Goal: Check status: Check status

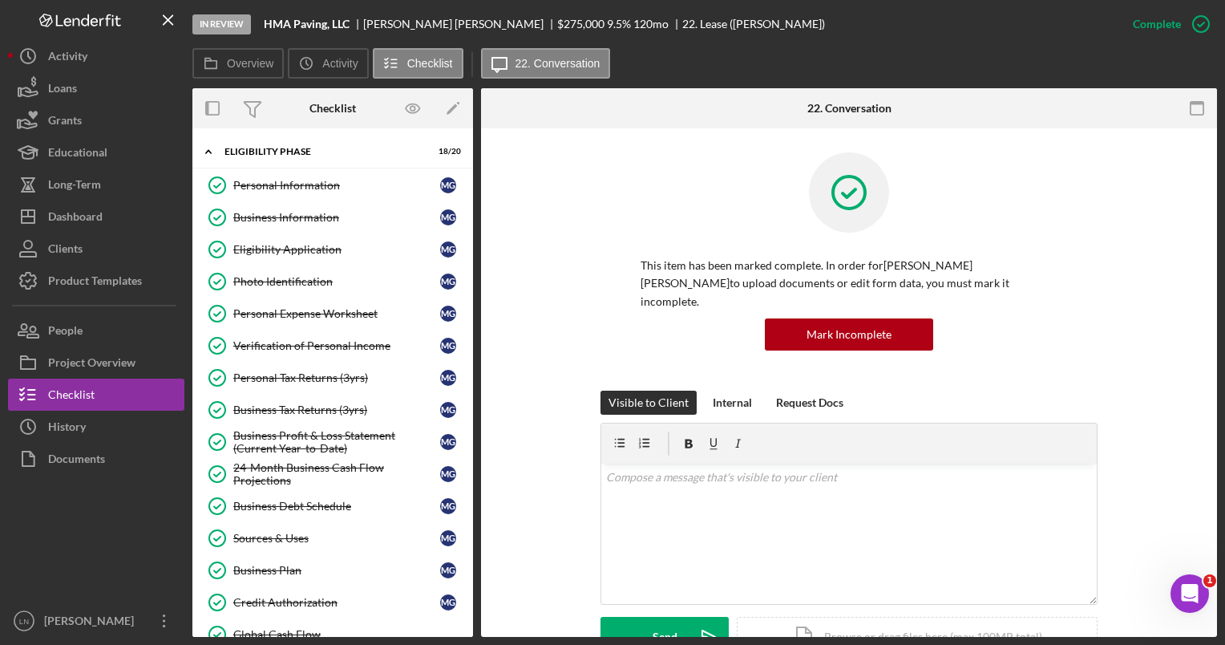
scroll to position [265, 0]
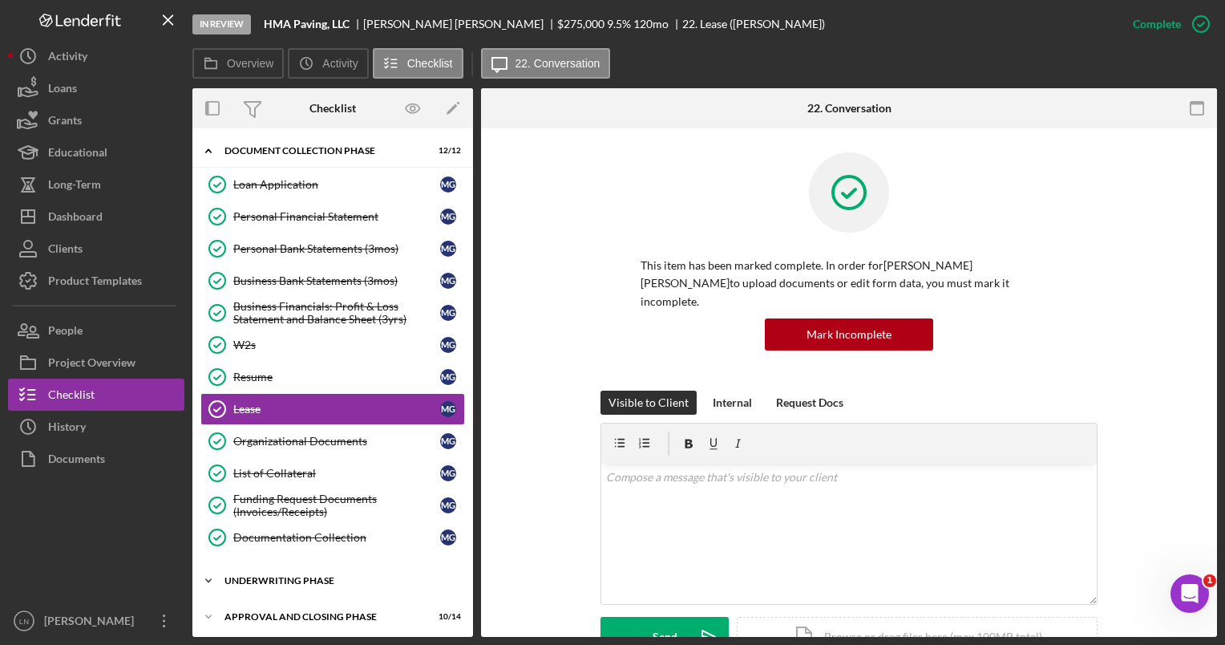
click at [270, 564] on div "Icon/Expander Underwriting Phase 1 / 1" at bounding box center [332, 580] width 281 height 32
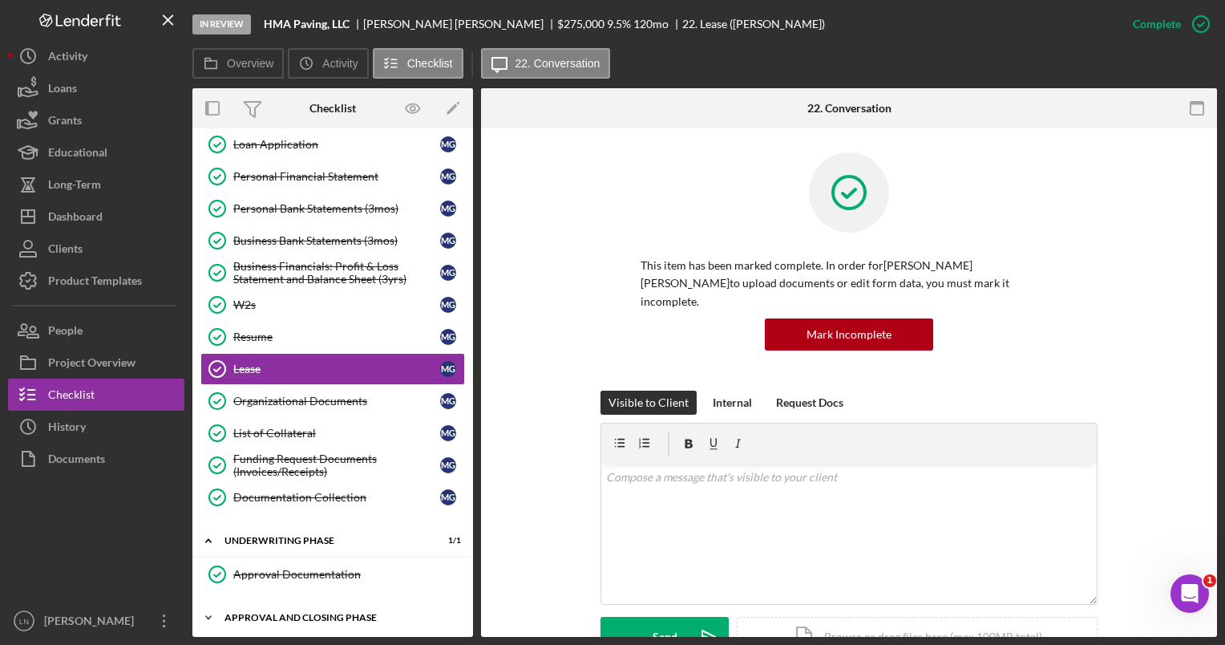
click at [274, 601] on div "Icon/Expander Approval and Closing Phase 10 / 14" at bounding box center [332, 617] width 281 height 32
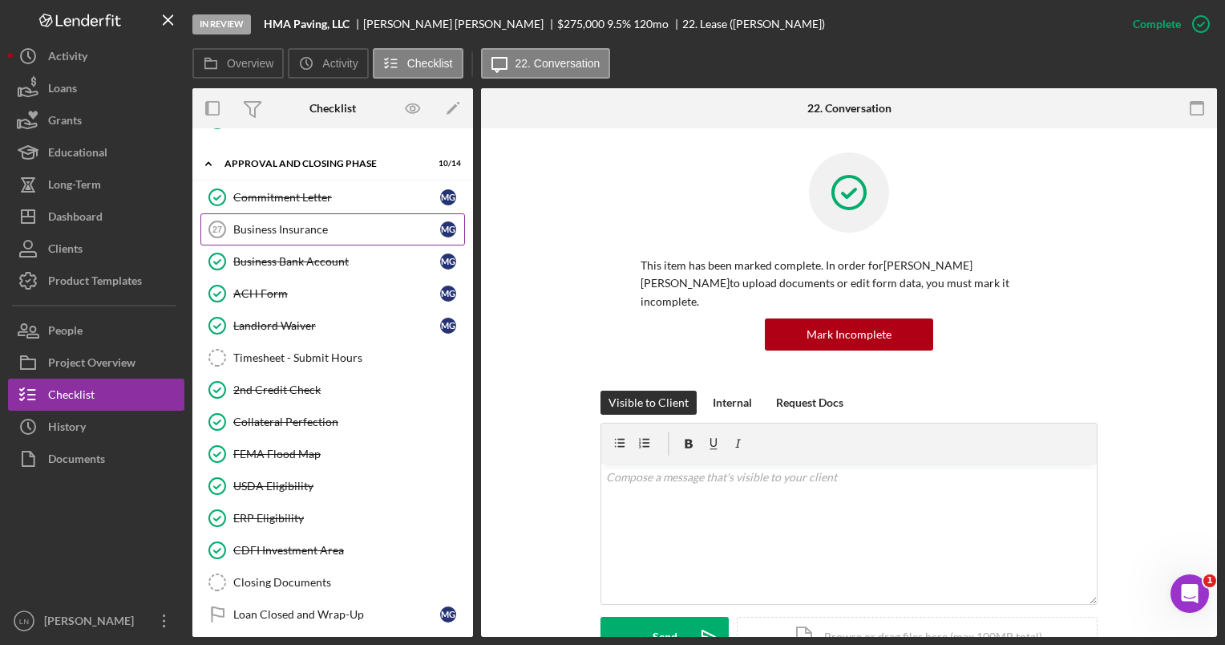
click at [327, 223] on div "Business Insurance" at bounding box center [336, 229] width 207 height 13
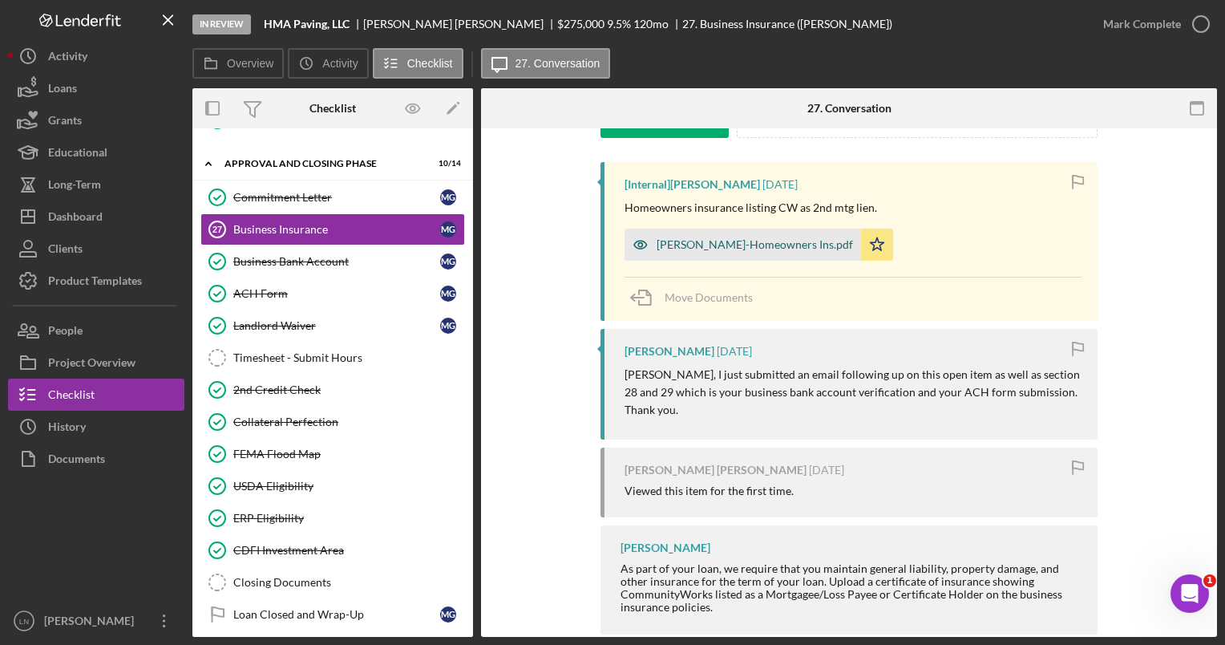
scroll to position [281, 0]
click at [747, 250] on div "[PERSON_NAME]-Homeowners Ins.pdf" at bounding box center [743, 244] width 237 height 32
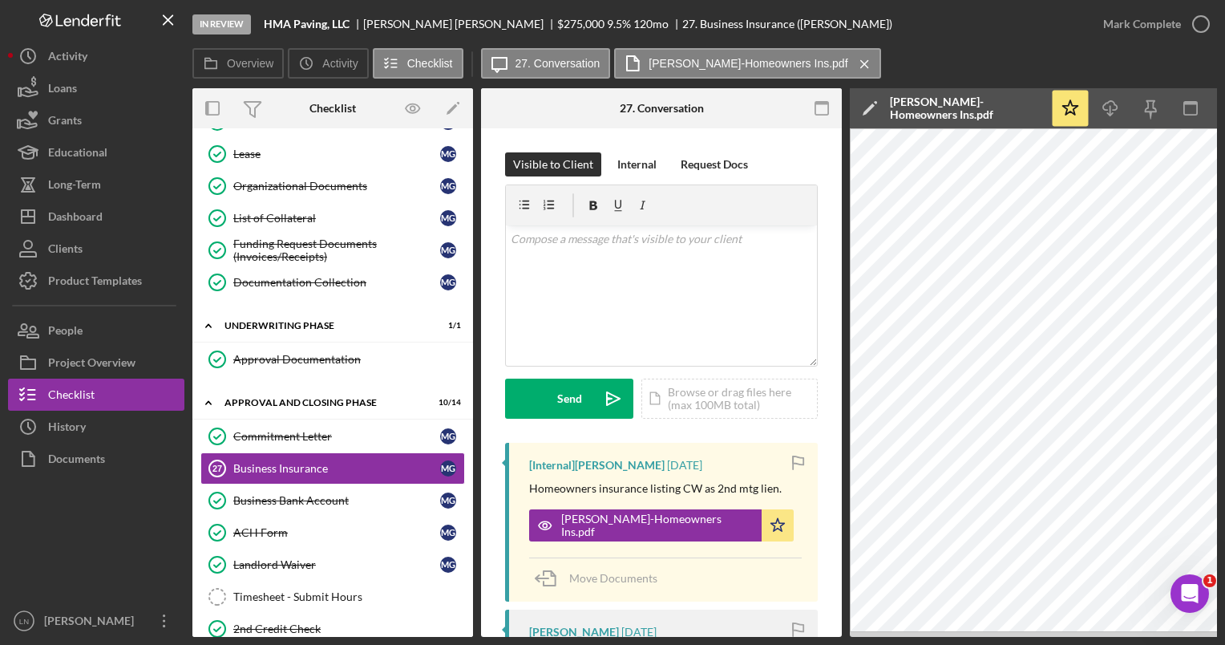
scroll to position [285, 0]
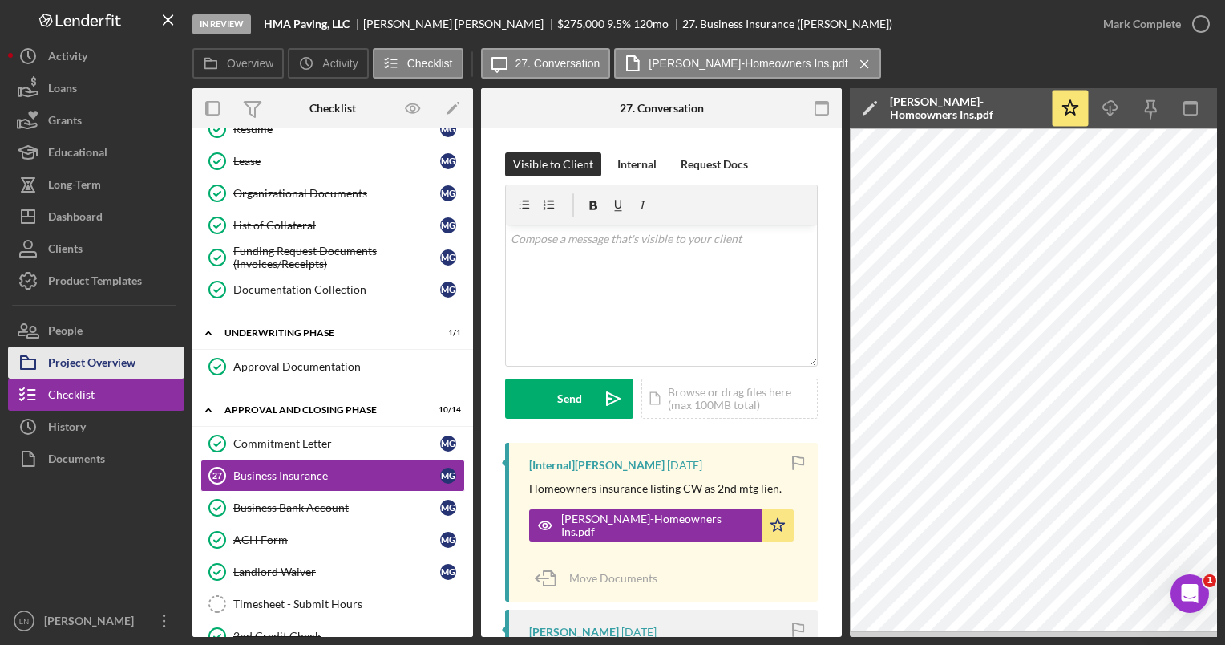
click at [115, 364] on div "Project Overview" at bounding box center [91, 364] width 87 height 36
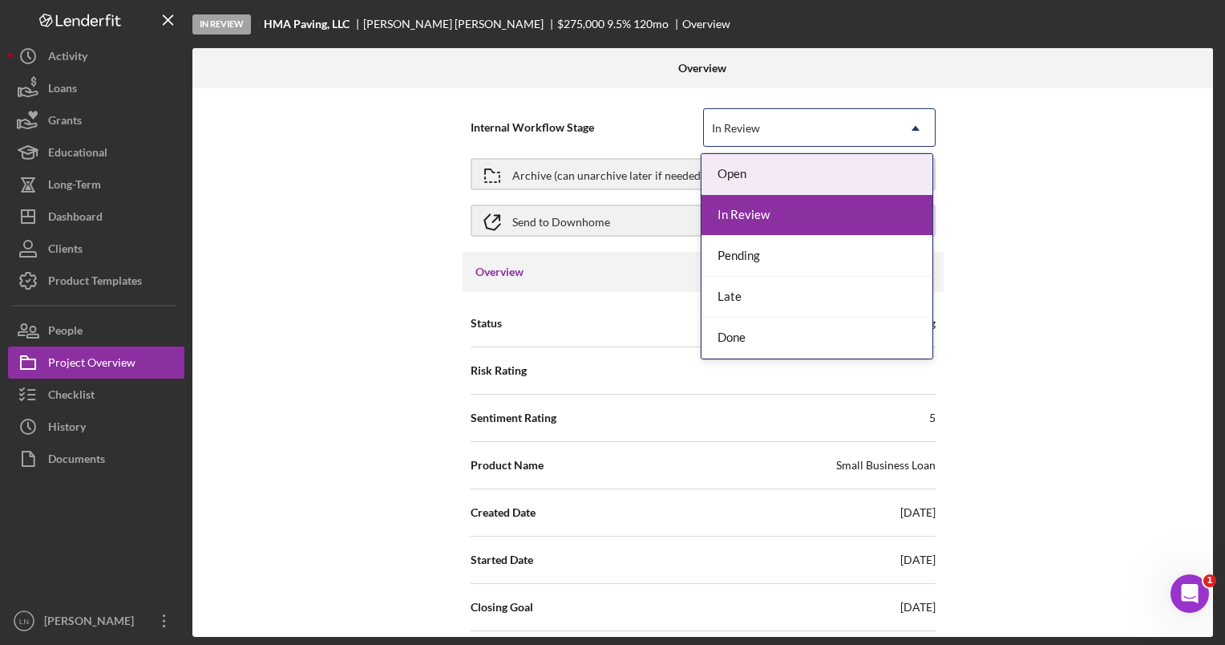
click at [760, 133] on div "In Review" at bounding box center [800, 128] width 192 height 37
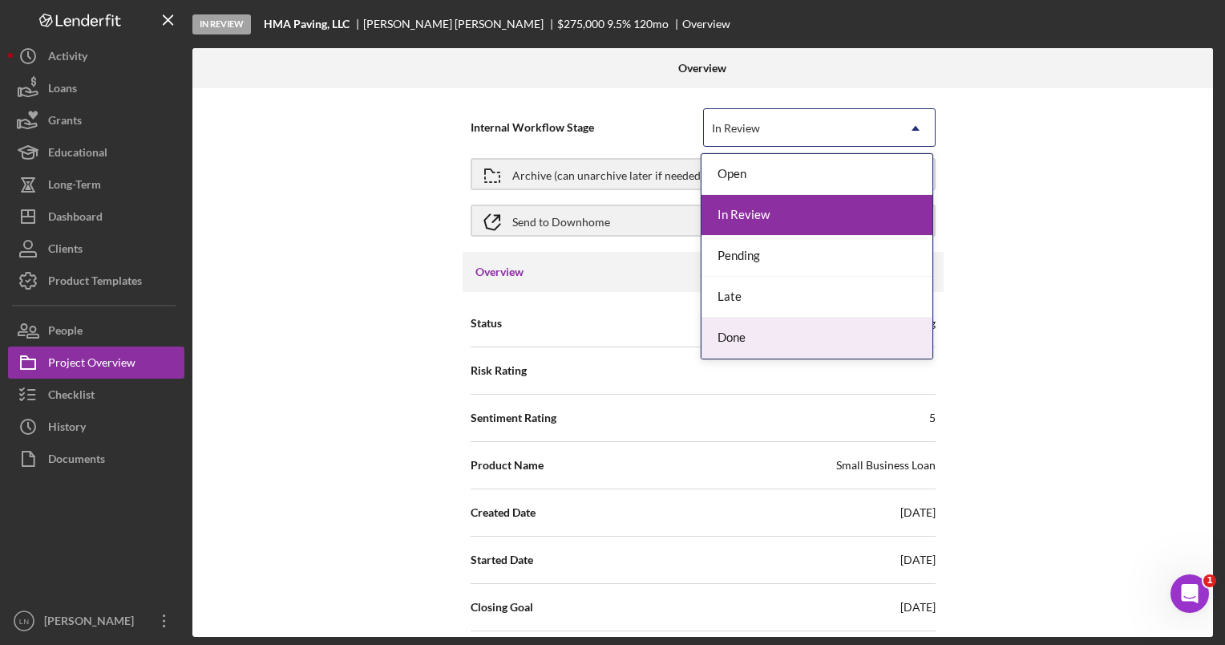
click at [750, 337] on div "Done" at bounding box center [817, 337] width 231 height 41
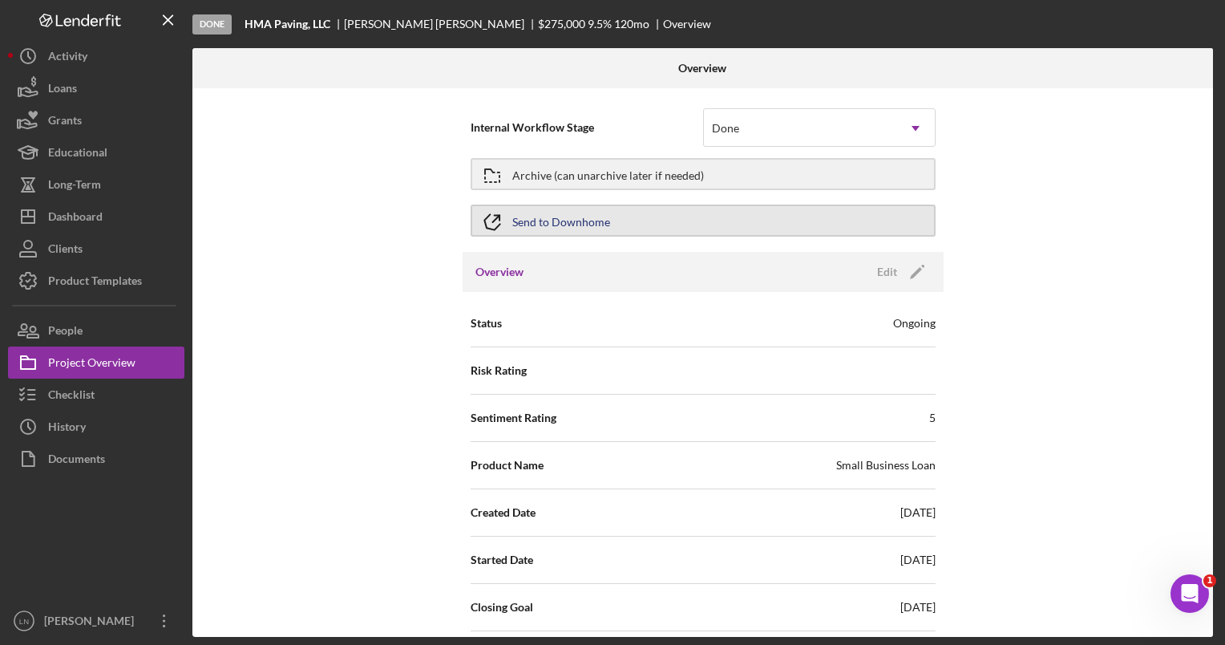
click at [696, 221] on button "Send to Downhome" at bounding box center [703, 220] width 465 height 32
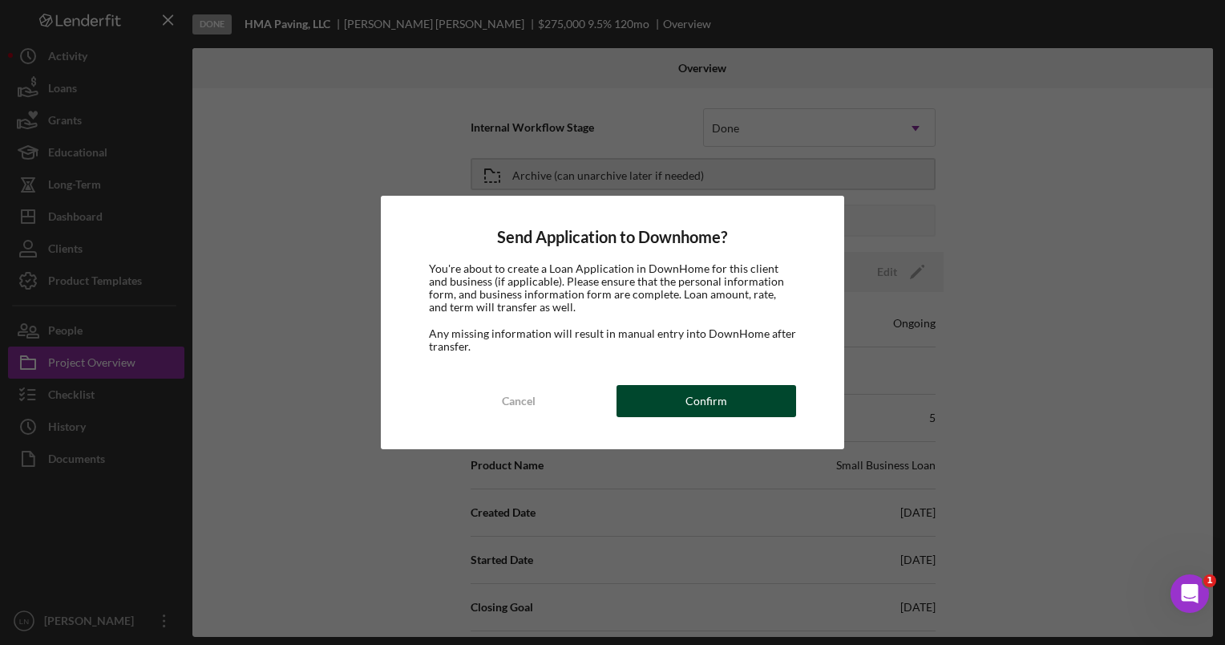
click at [702, 411] on div "Confirm" at bounding box center [707, 401] width 42 height 32
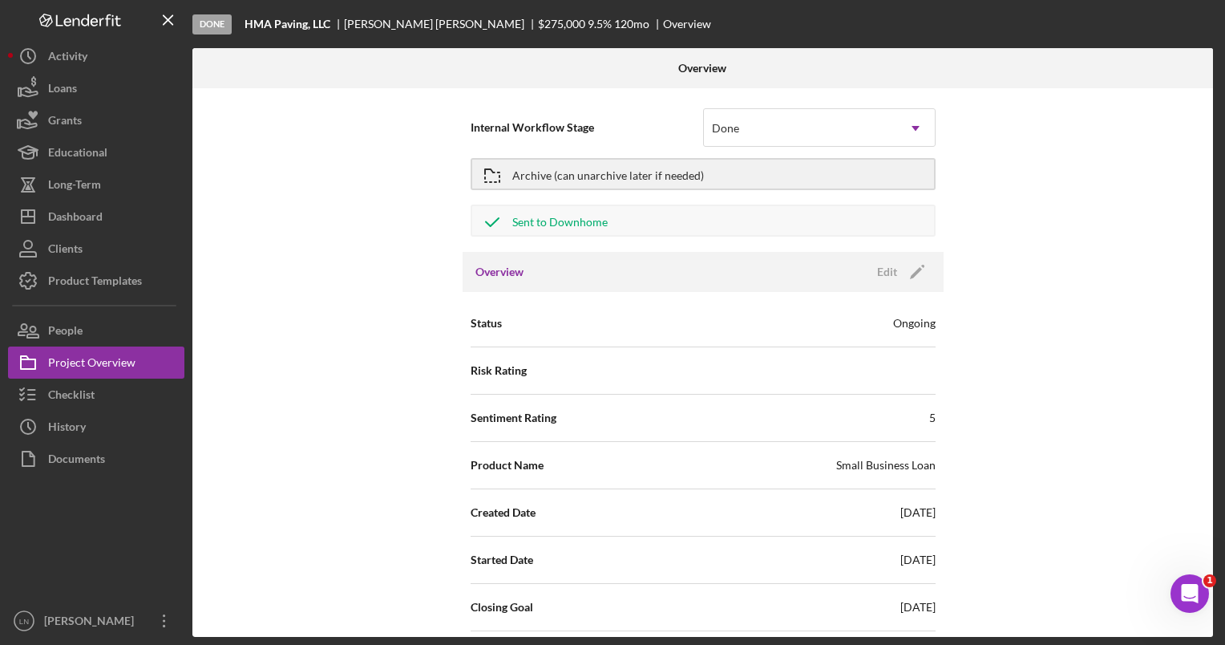
drag, startPoint x: 346, startPoint y: 22, endPoint x: 462, endPoint y: 28, distance: 116.4
click at [462, 28] on div "[PERSON_NAME] [PERSON_NAME]" at bounding box center [441, 24] width 194 height 13
copy div "[PERSON_NAME] [PERSON_NAME]"
click at [96, 406] on button "Checklist" at bounding box center [96, 394] width 176 height 32
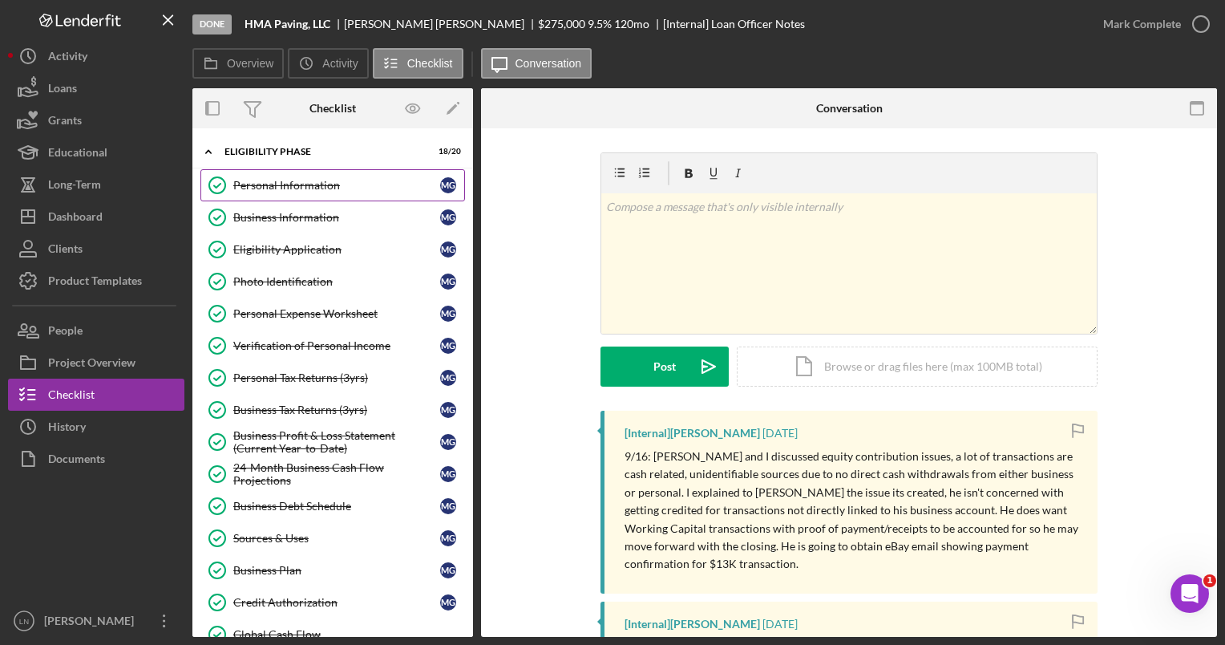
click at [320, 183] on div "Personal Information" at bounding box center [336, 185] width 207 height 13
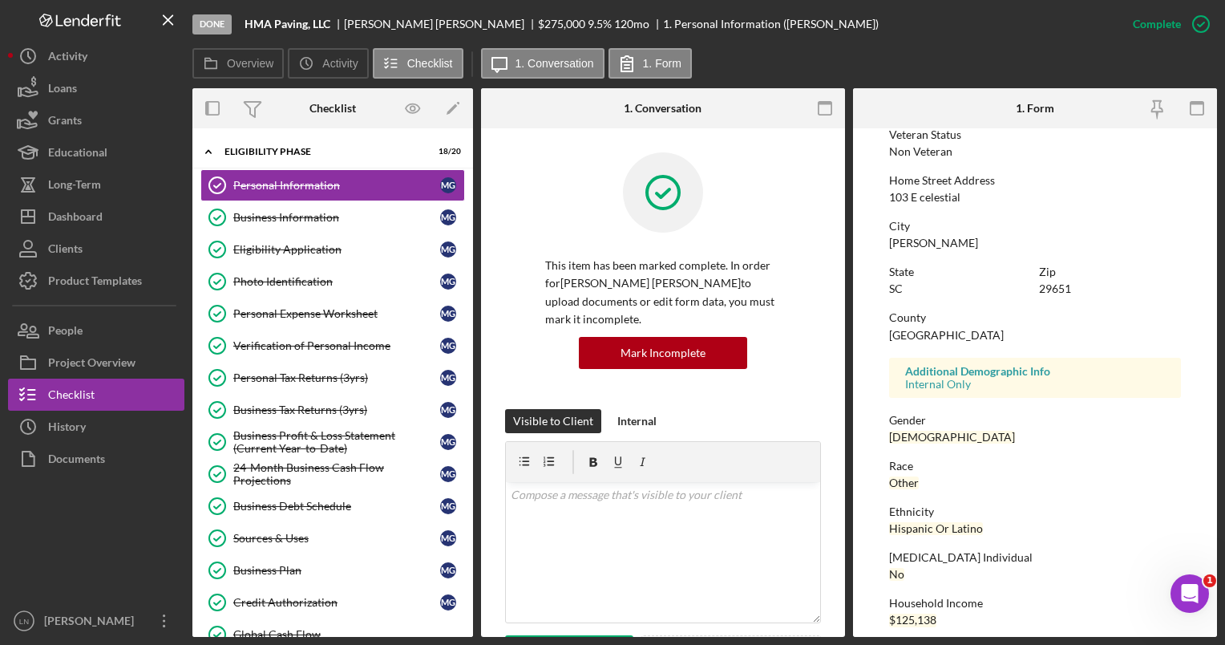
scroll to position [253, 0]
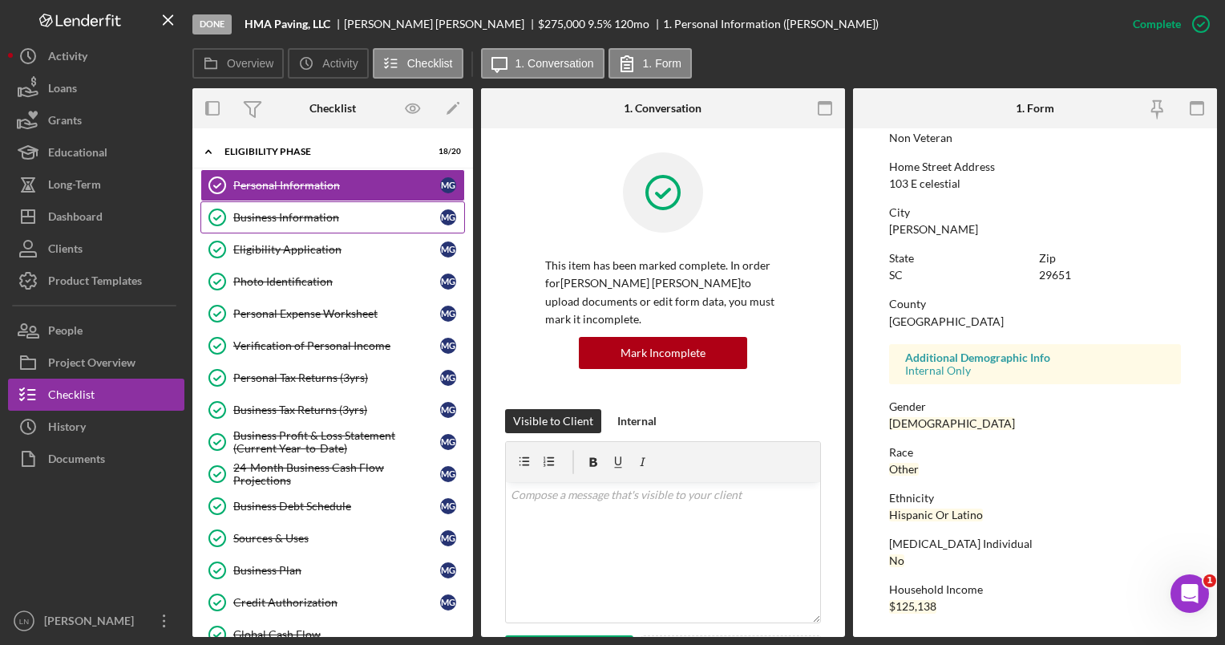
click at [275, 204] on link "Business Information Business Information M G" at bounding box center [332, 217] width 265 height 32
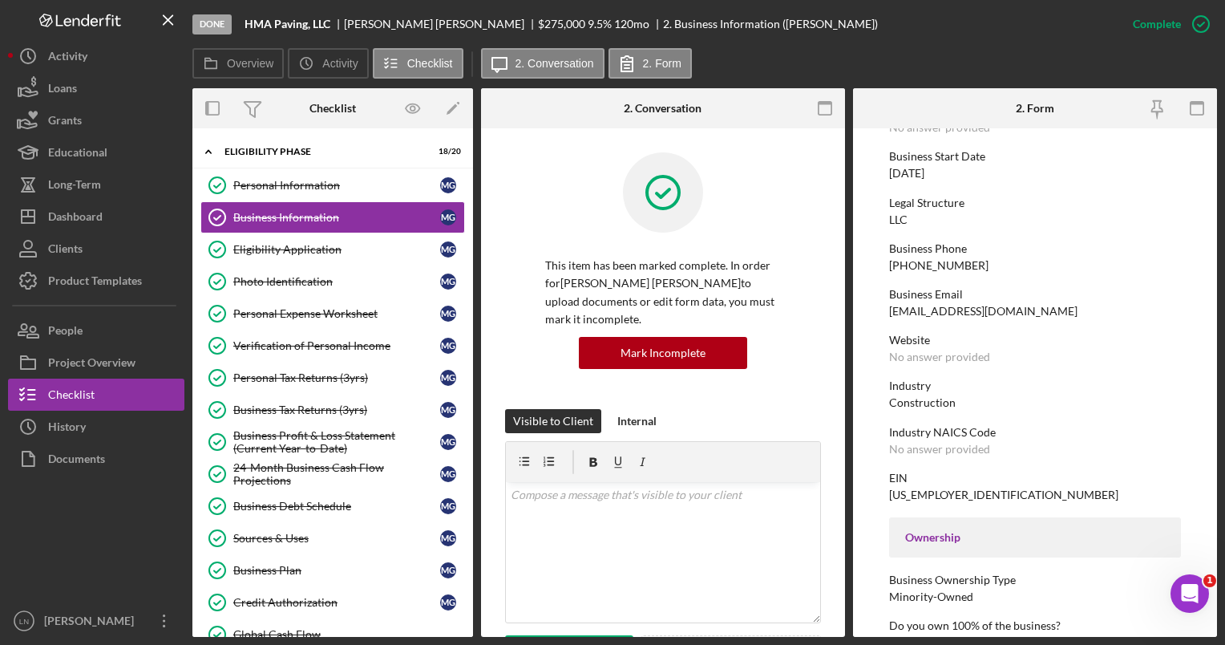
scroll to position [149, 0]
click at [949, 447] on div "No answer provided" at bounding box center [939, 449] width 101 height 13
drag, startPoint x: 949, startPoint y: 447, endPoint x: 932, endPoint y: 449, distance: 17.7
click at [932, 449] on div "No answer provided" at bounding box center [939, 449] width 101 height 13
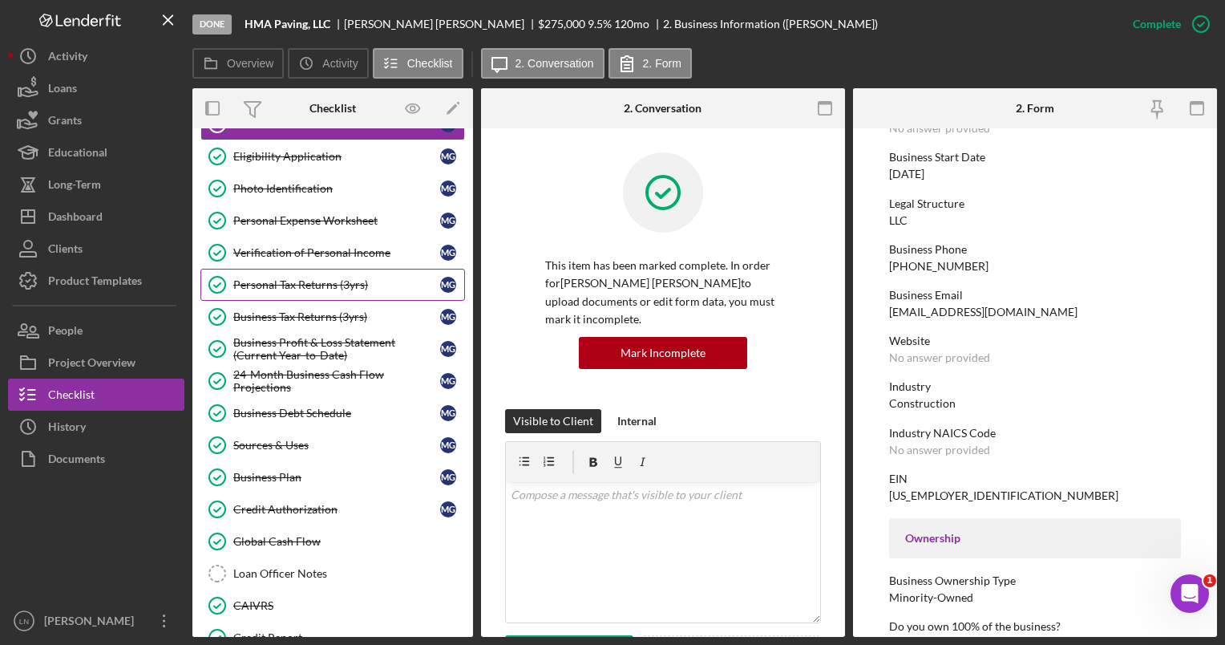
scroll to position [93, 0]
click at [307, 310] on div "Business Tax Returns (3yrs)" at bounding box center [336, 316] width 207 height 13
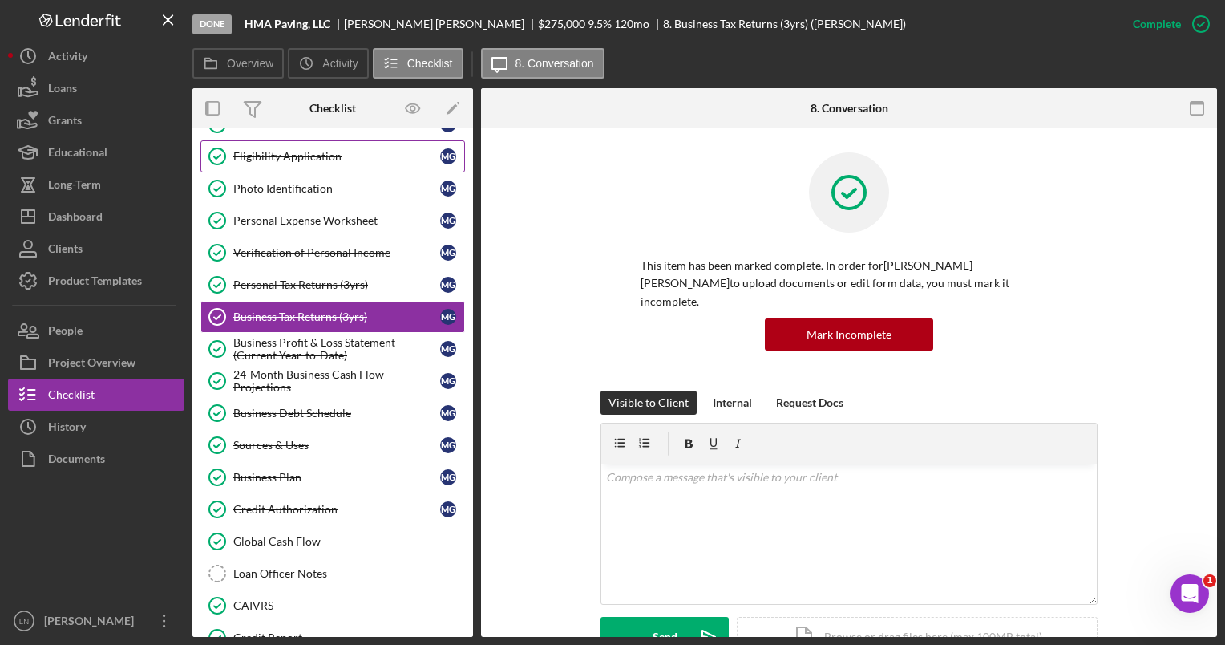
click at [311, 148] on link "Eligibility Application Eligibility Application M G" at bounding box center [332, 156] width 265 height 32
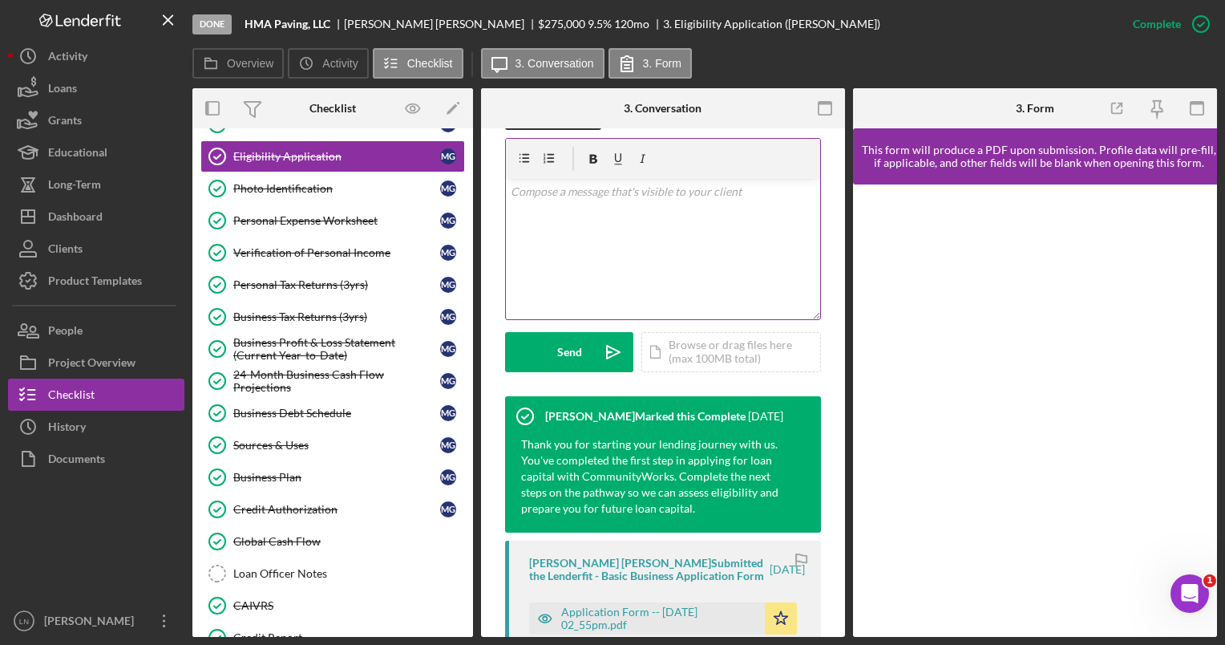
scroll to position [513, 0]
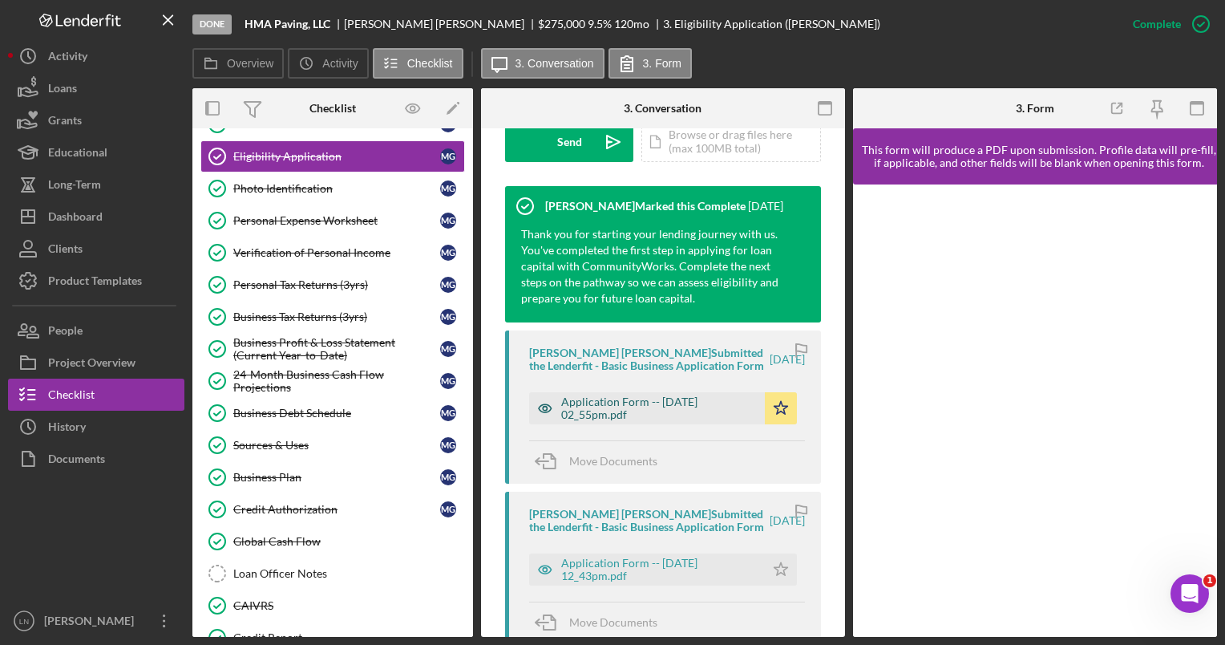
click at [626, 418] on div "Application Form -- [DATE] 02_55pm.pdf" at bounding box center [659, 408] width 196 height 26
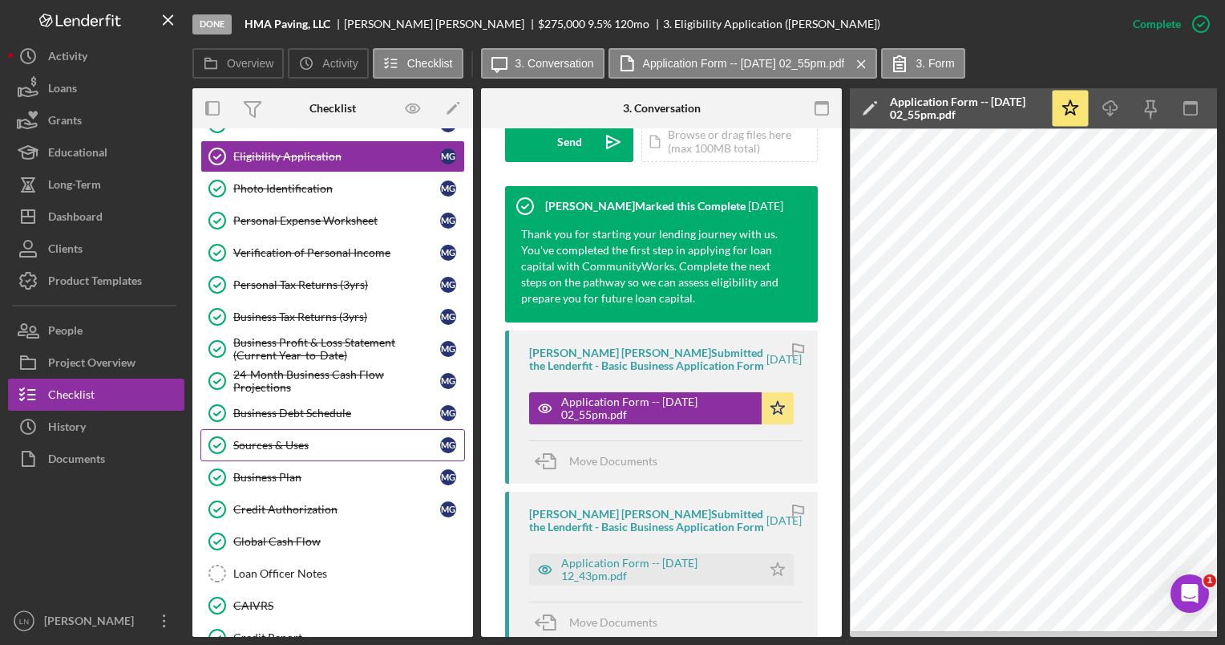
scroll to position [295, 0]
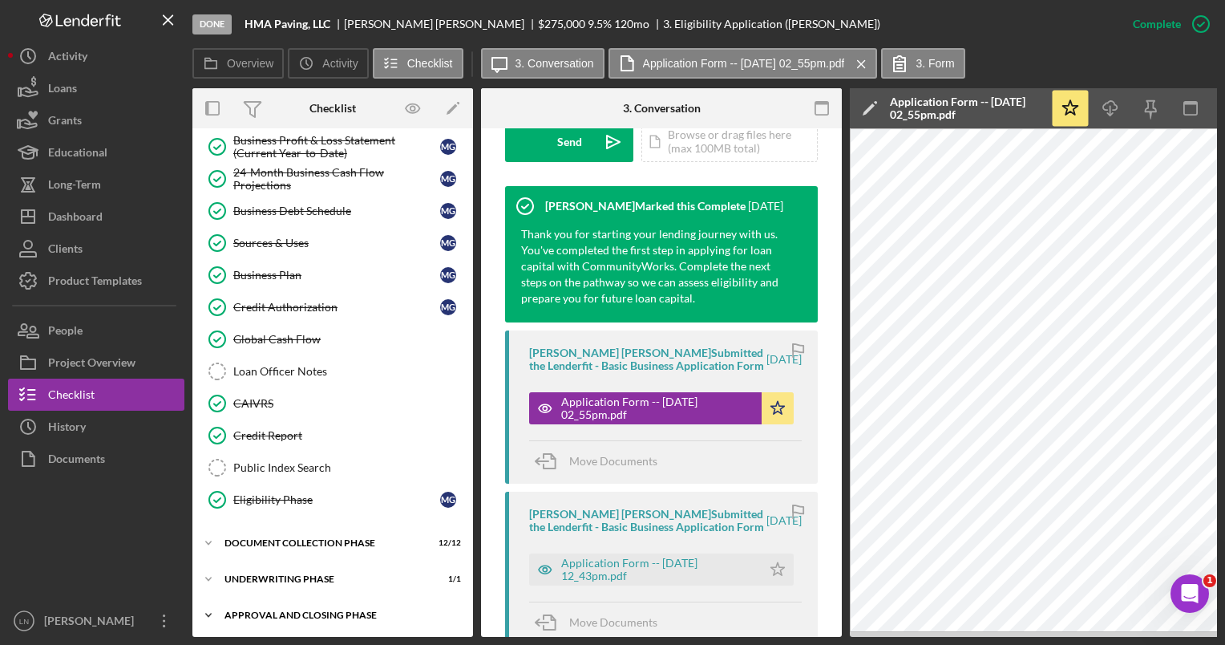
click at [293, 610] on div "Approval and Closing Phase" at bounding box center [338, 615] width 229 height 10
click at [293, 574] on div "Underwriting Phase" at bounding box center [338, 579] width 229 height 10
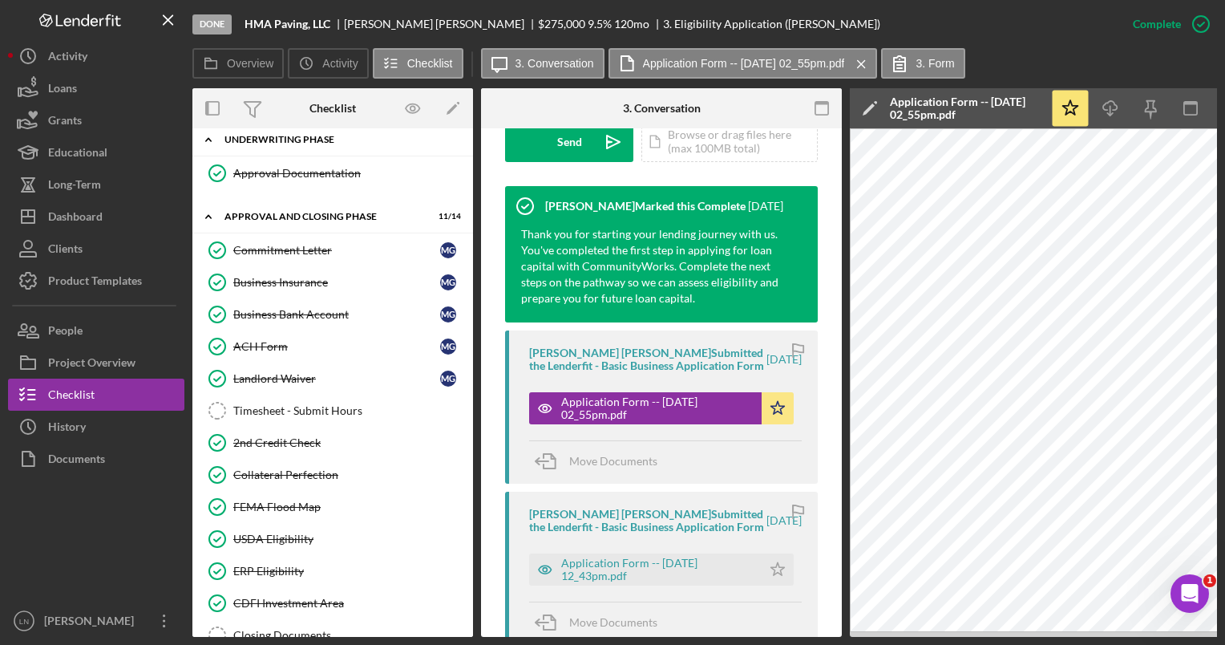
scroll to position [789, 0]
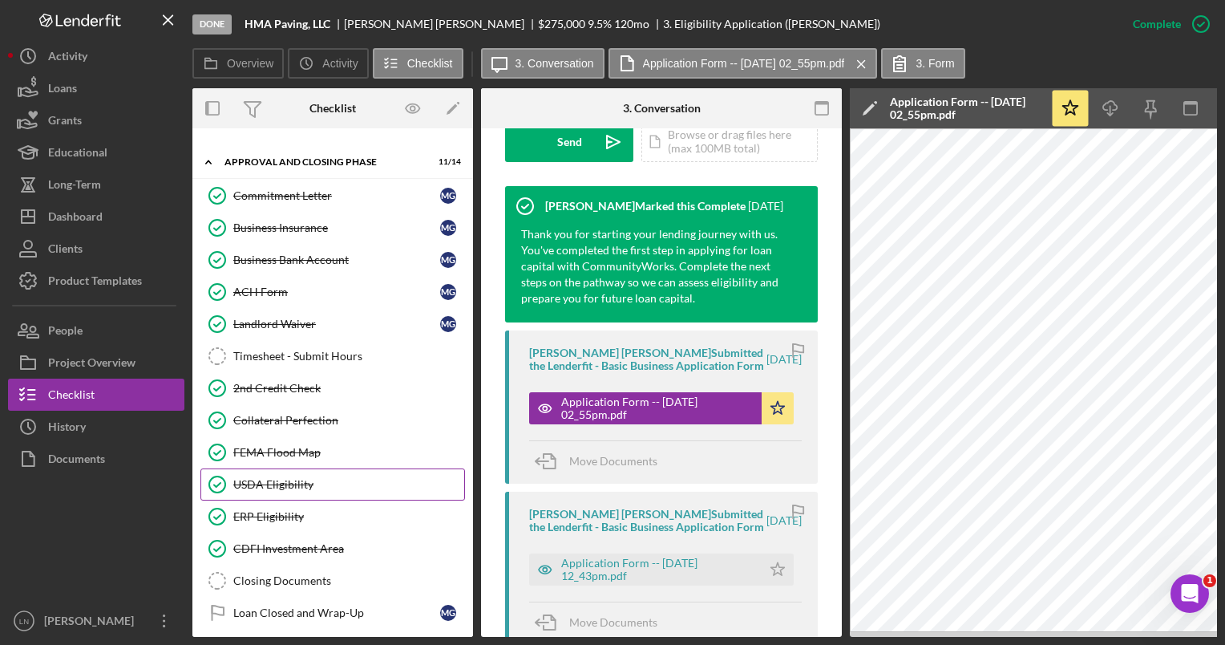
click at [285, 478] on div "USDA Eligibility" at bounding box center [348, 484] width 231 height 13
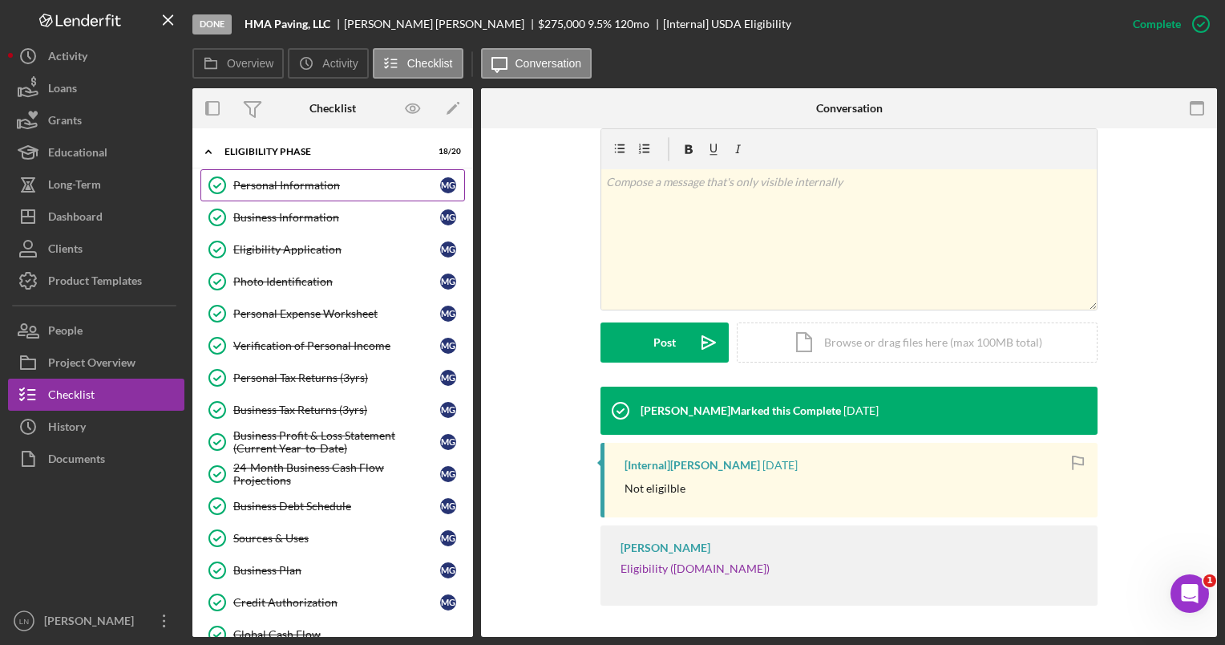
click at [276, 180] on div "Personal Information" at bounding box center [336, 185] width 207 height 13
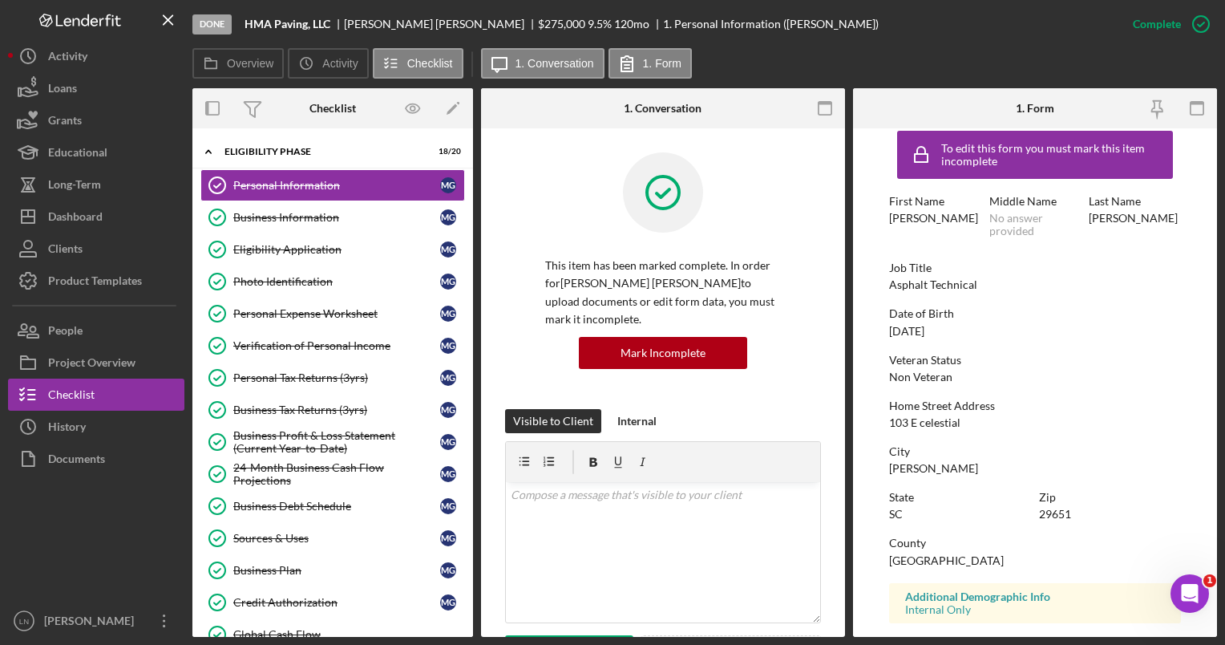
scroll to position [13, 0]
click at [314, 217] on div "Business Information" at bounding box center [336, 217] width 207 height 13
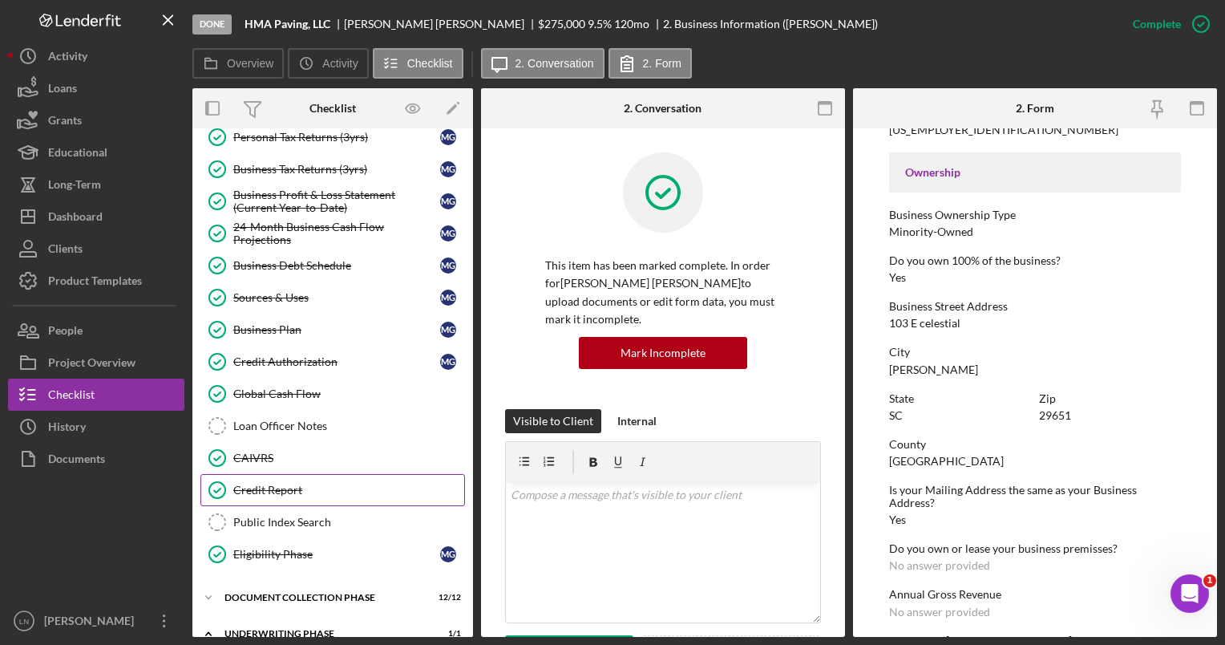
scroll to position [240, 0]
click at [293, 475] on link "Credit Report Credit Report" at bounding box center [332, 491] width 265 height 32
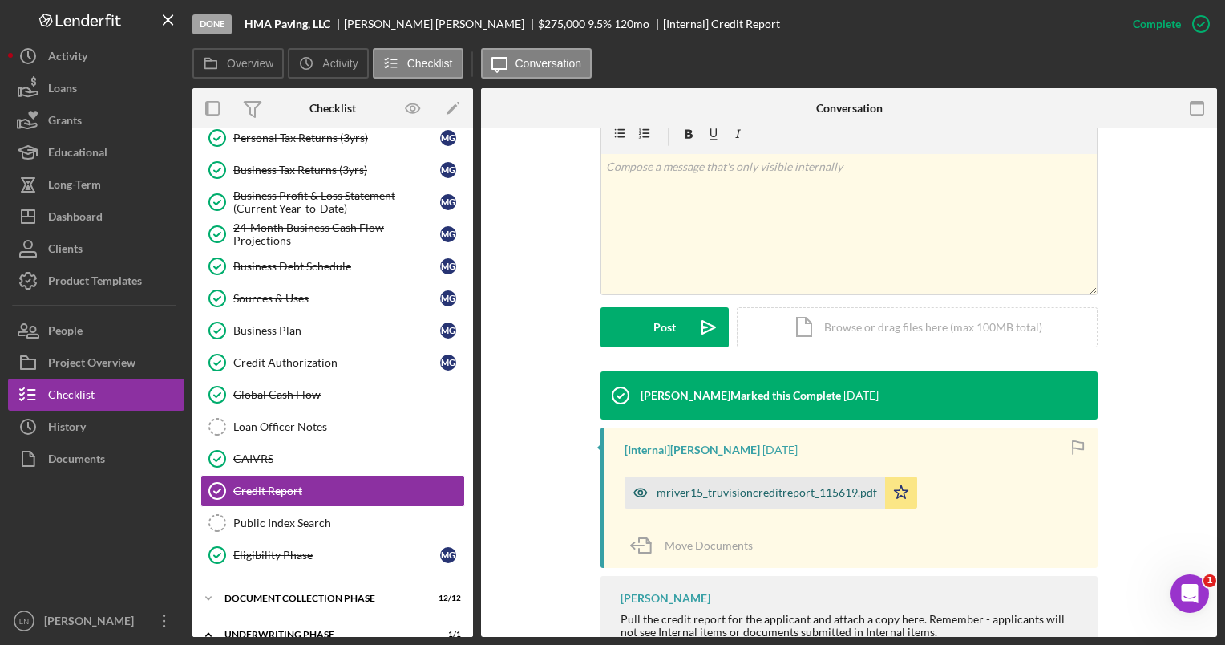
click at [744, 493] on div "mriver15_truvisioncreditreport_115619.pdf" at bounding box center [767, 492] width 220 height 13
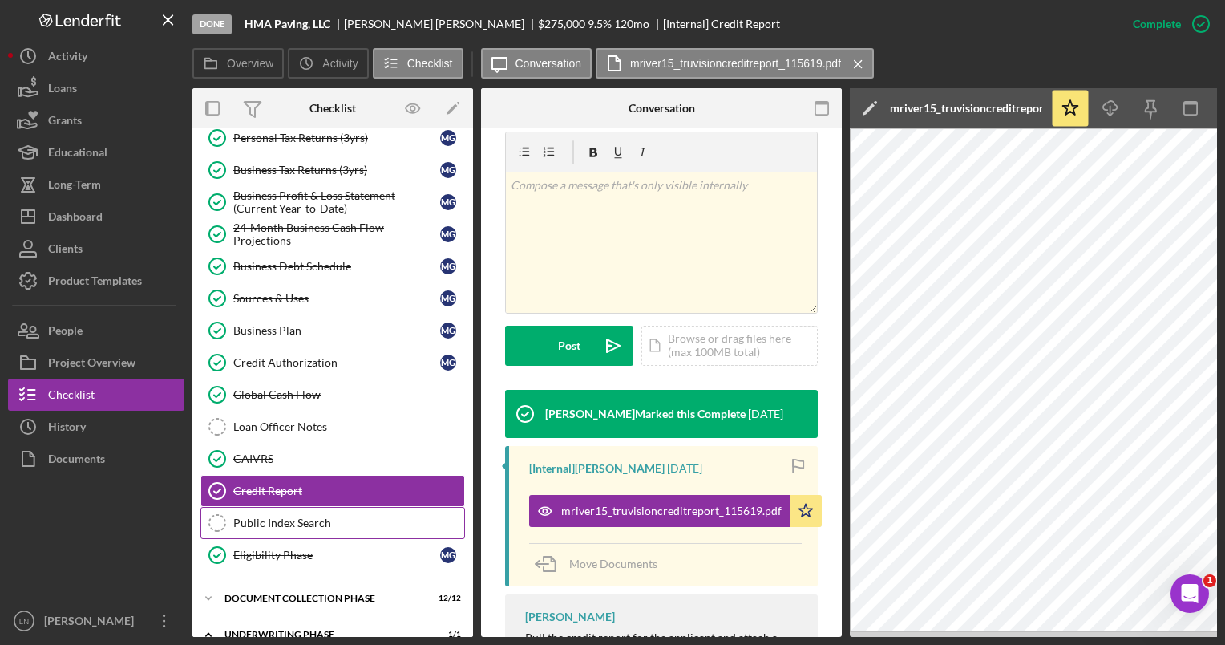
scroll to position [650, 0]
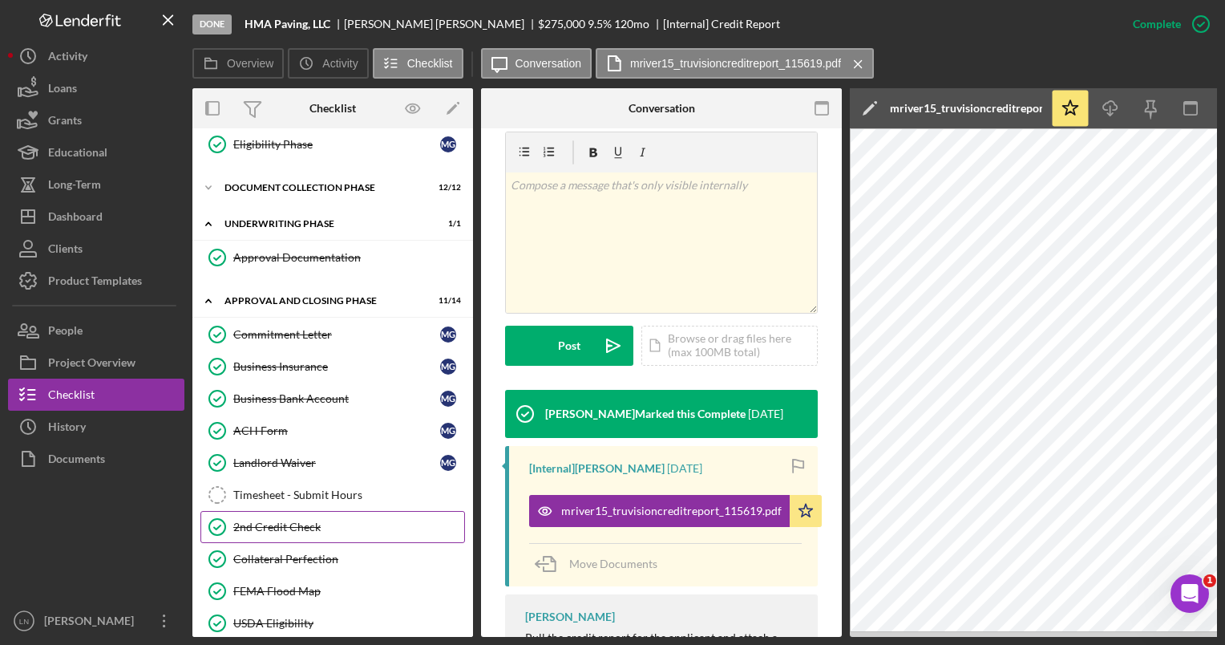
click at [305, 520] on div "2nd Credit Check" at bounding box center [348, 526] width 231 height 13
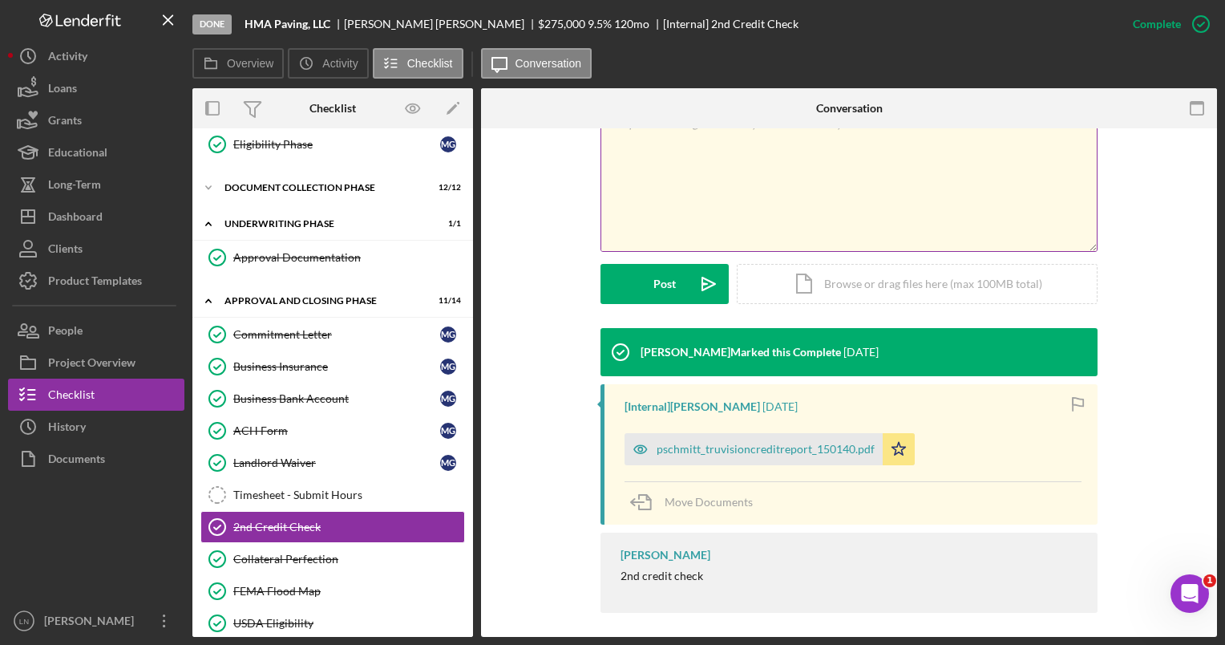
click at [734, 446] on div "pschmitt_truvisioncreditreport_150140.pdf" at bounding box center [766, 449] width 218 height 13
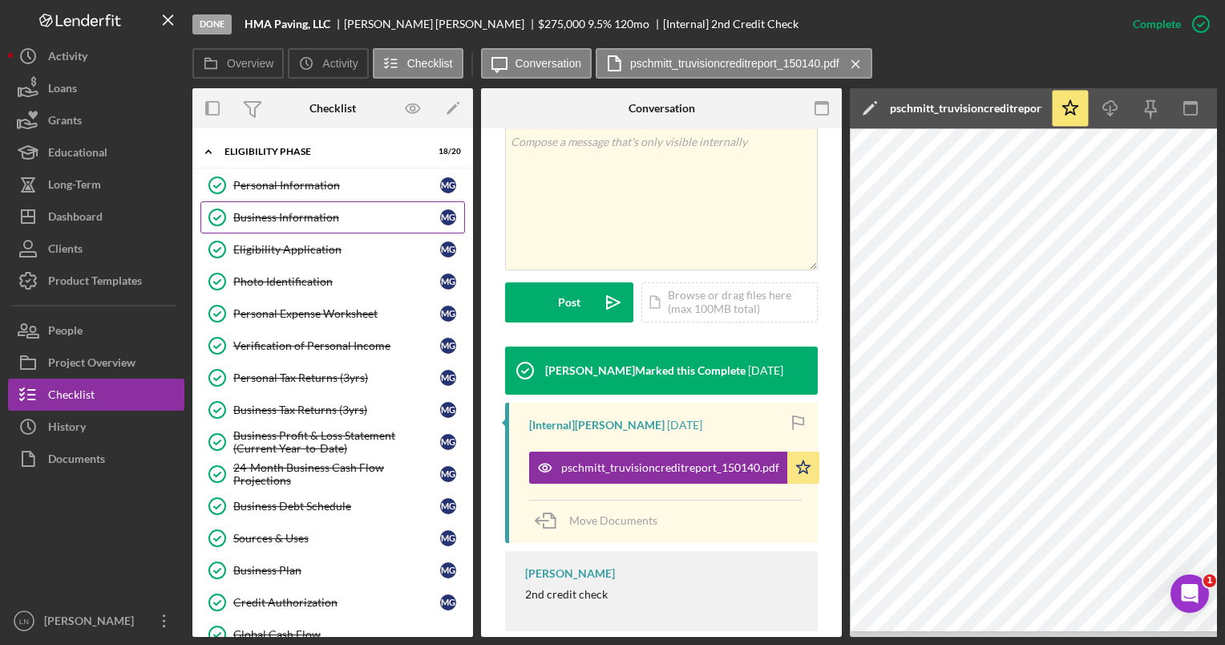
click at [349, 211] on div "Business Information" at bounding box center [336, 217] width 207 height 13
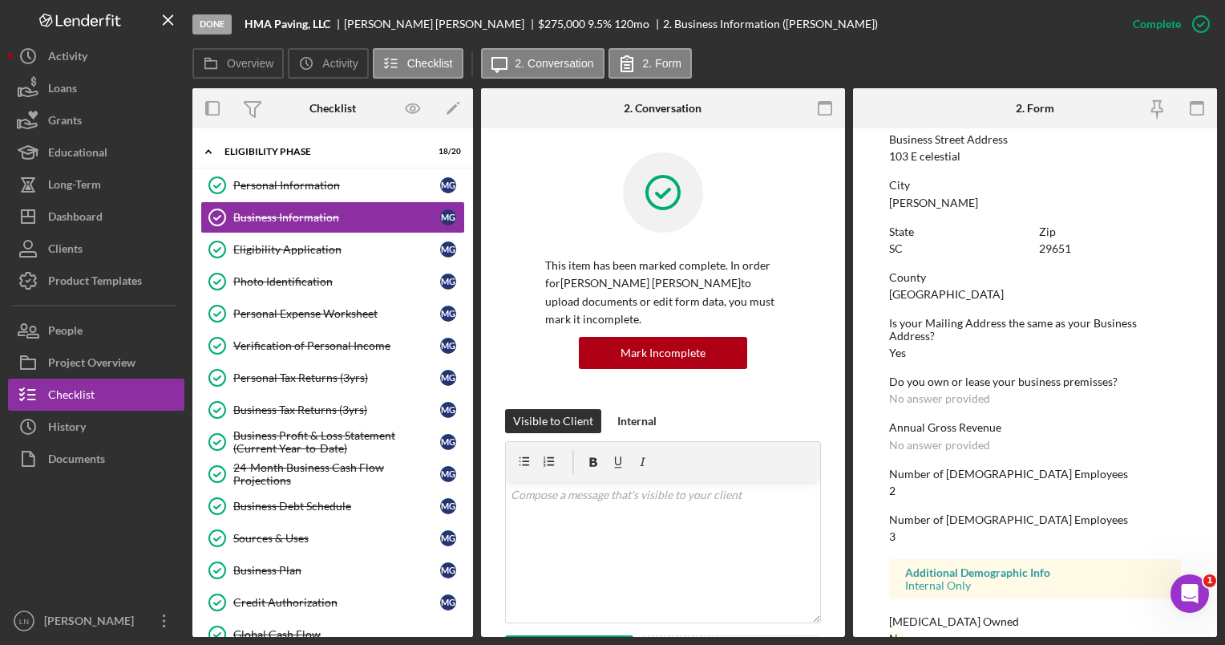
scroll to position [714, 0]
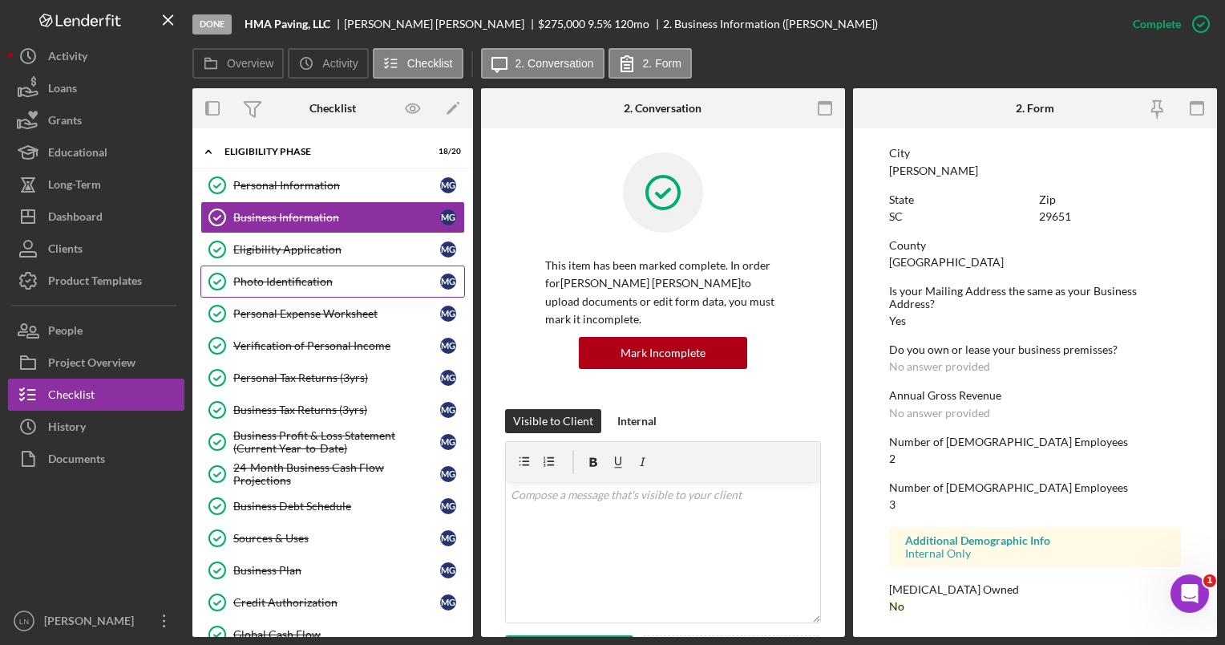
click at [300, 289] on link "Photo Identification Photo Identification M G" at bounding box center [332, 281] width 265 height 32
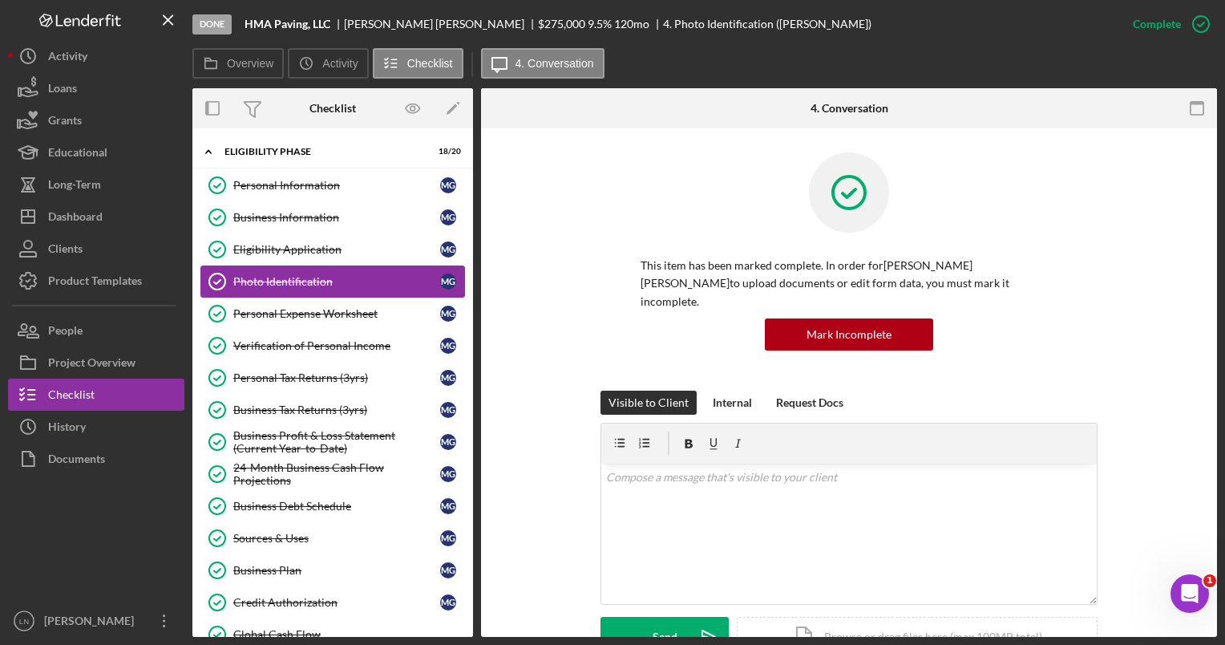
click at [300, 289] on link "Photo Identification Photo Identification M G" at bounding box center [332, 281] width 265 height 32
click at [297, 182] on div "Personal Information" at bounding box center [336, 185] width 207 height 13
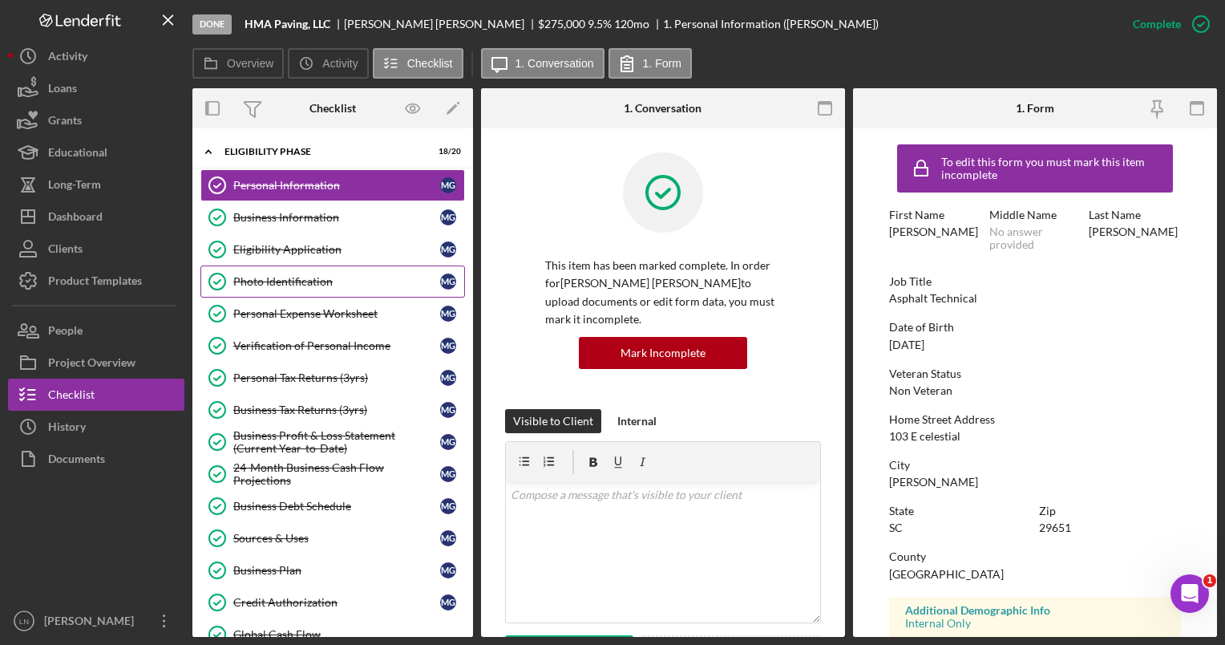
click at [388, 281] on div "Photo Identification" at bounding box center [336, 281] width 207 height 13
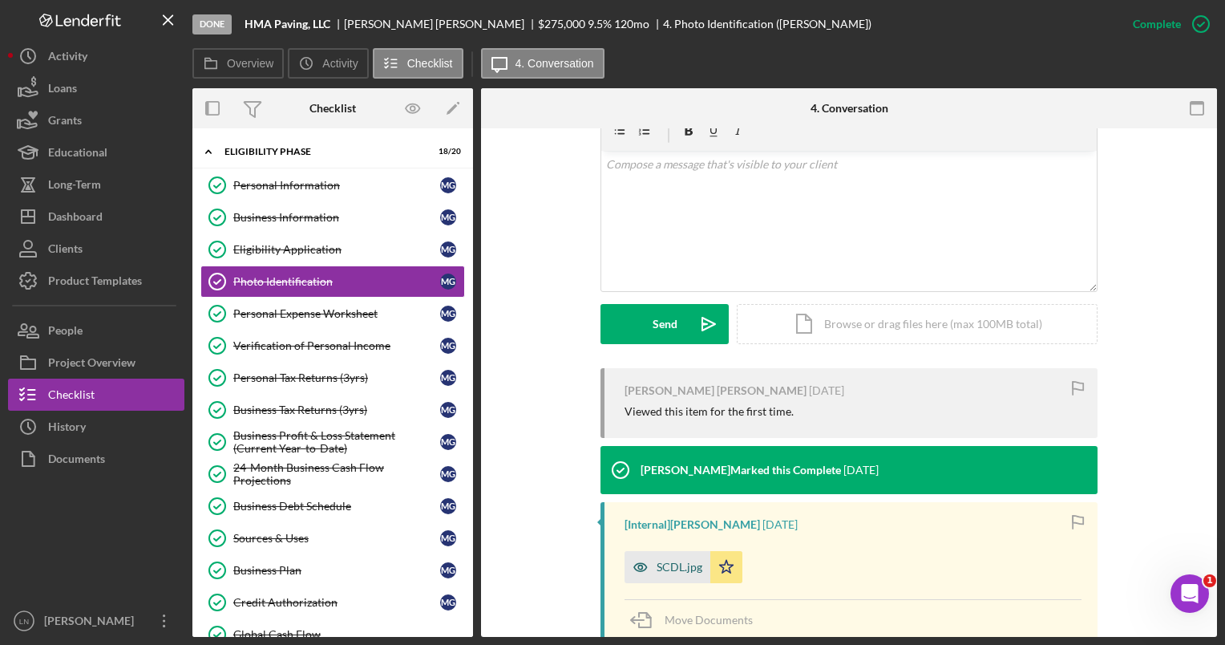
click at [661, 551] on div "SCDL.jpg" at bounding box center [668, 567] width 86 height 32
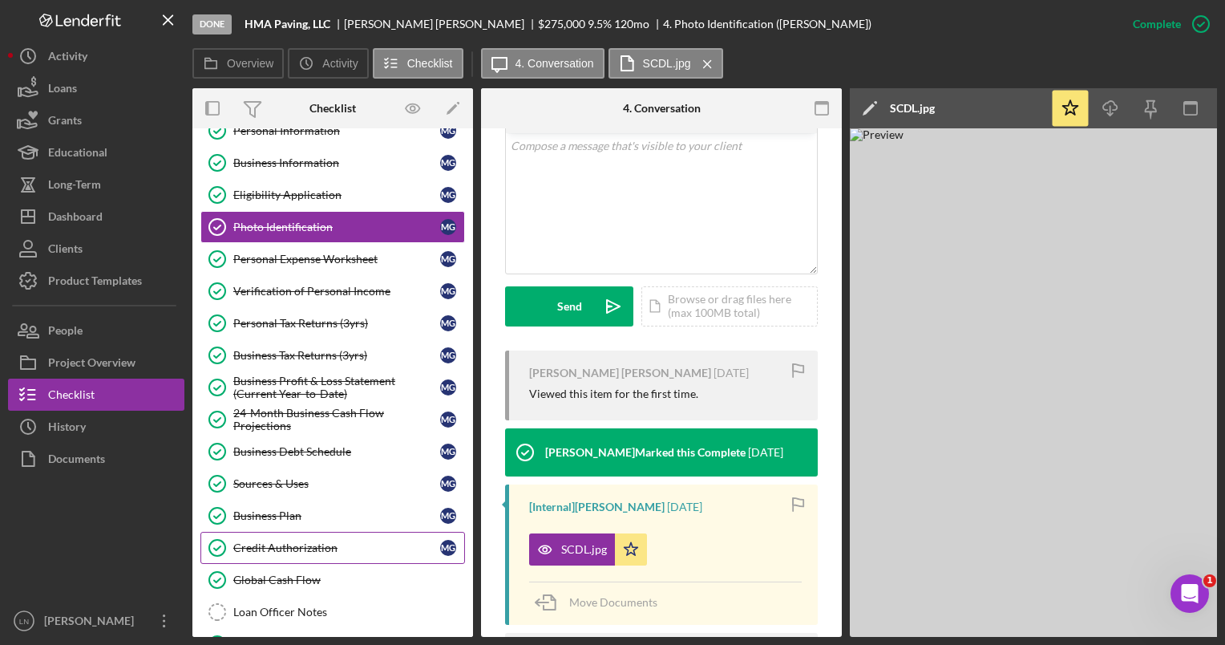
scroll to position [55, 0]
click at [343, 532] on link "Credit Authorization Credit Authorization M G" at bounding box center [332, 548] width 265 height 32
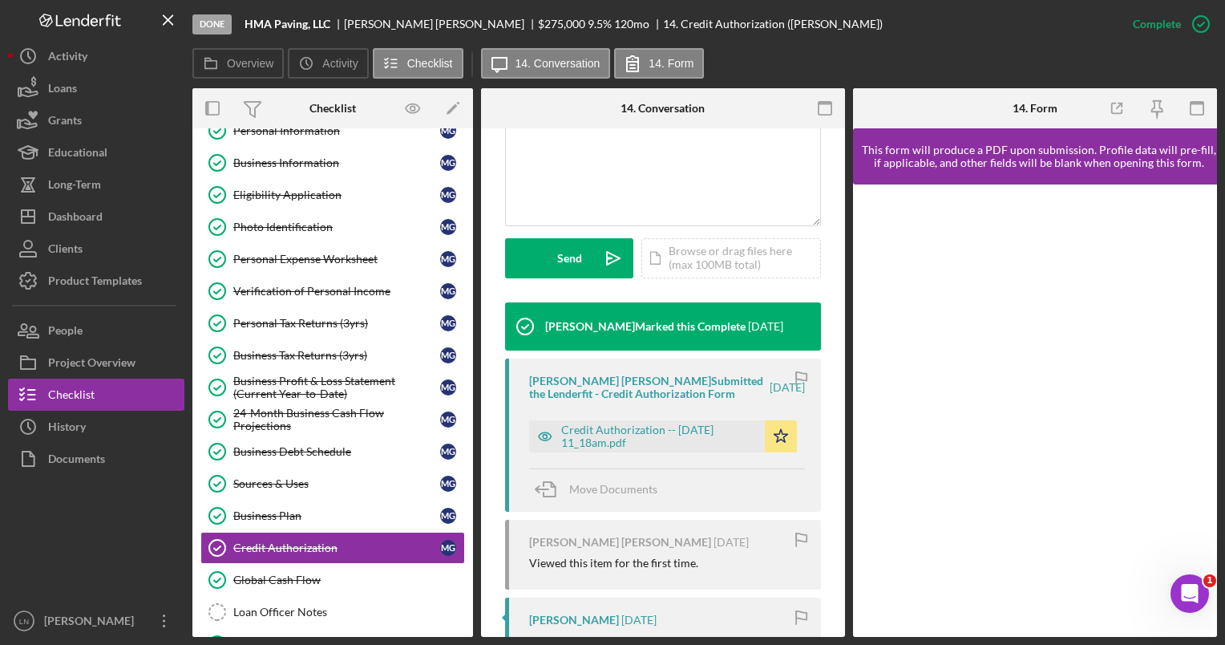
scroll to position [398, 0]
click at [625, 425] on div "Credit Authorization -- [DATE] 11_18am.pdf" at bounding box center [659, 436] width 196 height 26
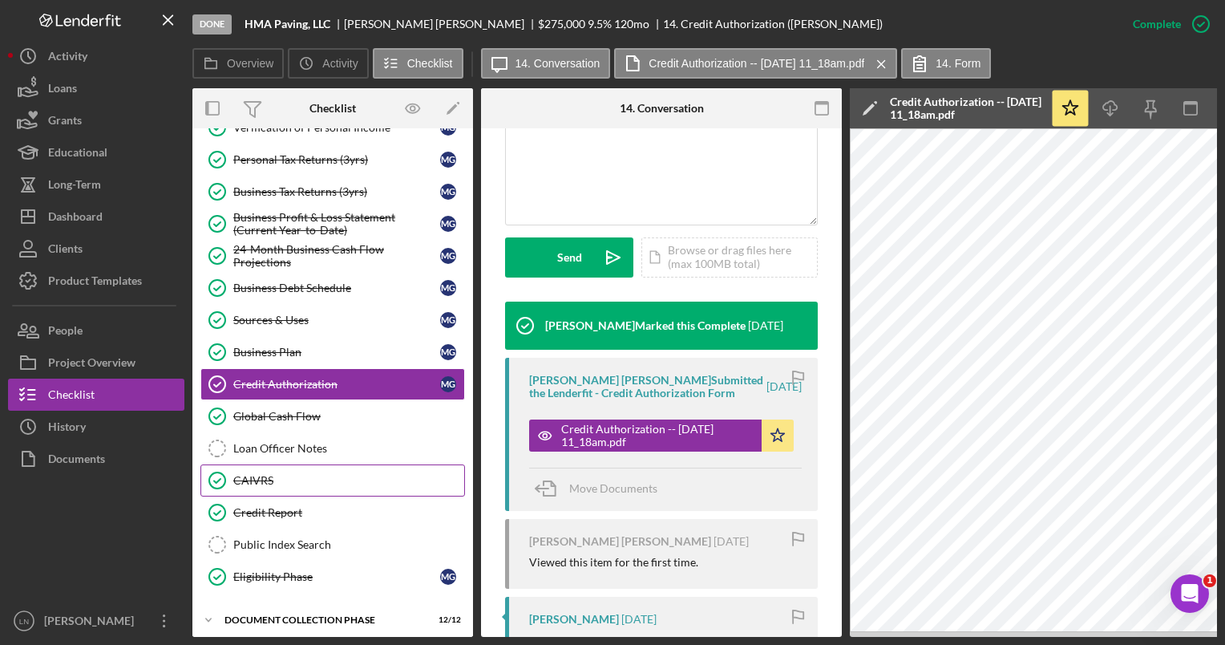
scroll to position [220, 0]
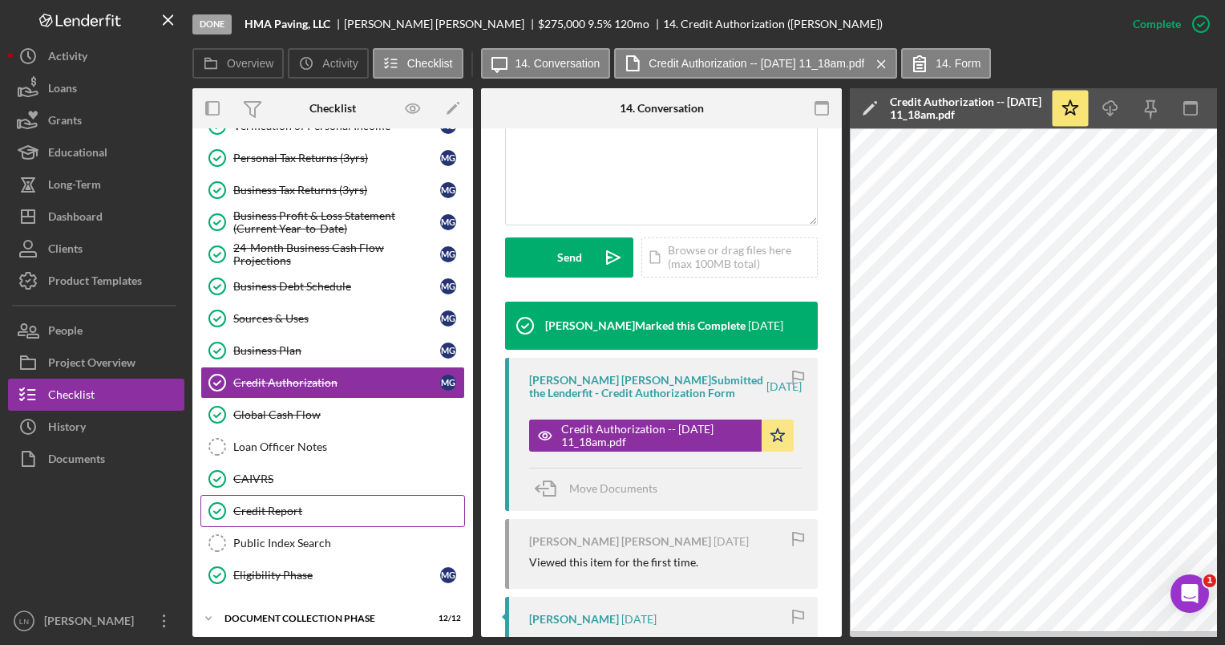
click at [314, 506] on div "Credit Report" at bounding box center [348, 510] width 231 height 13
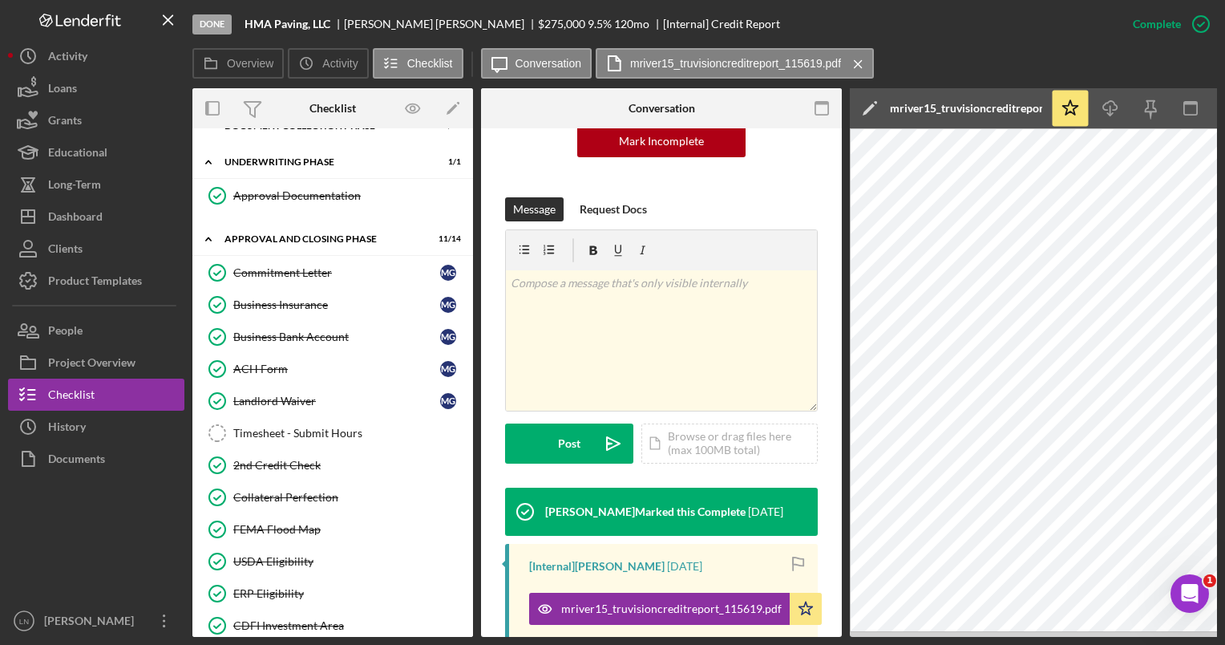
scroll to position [789, 0]
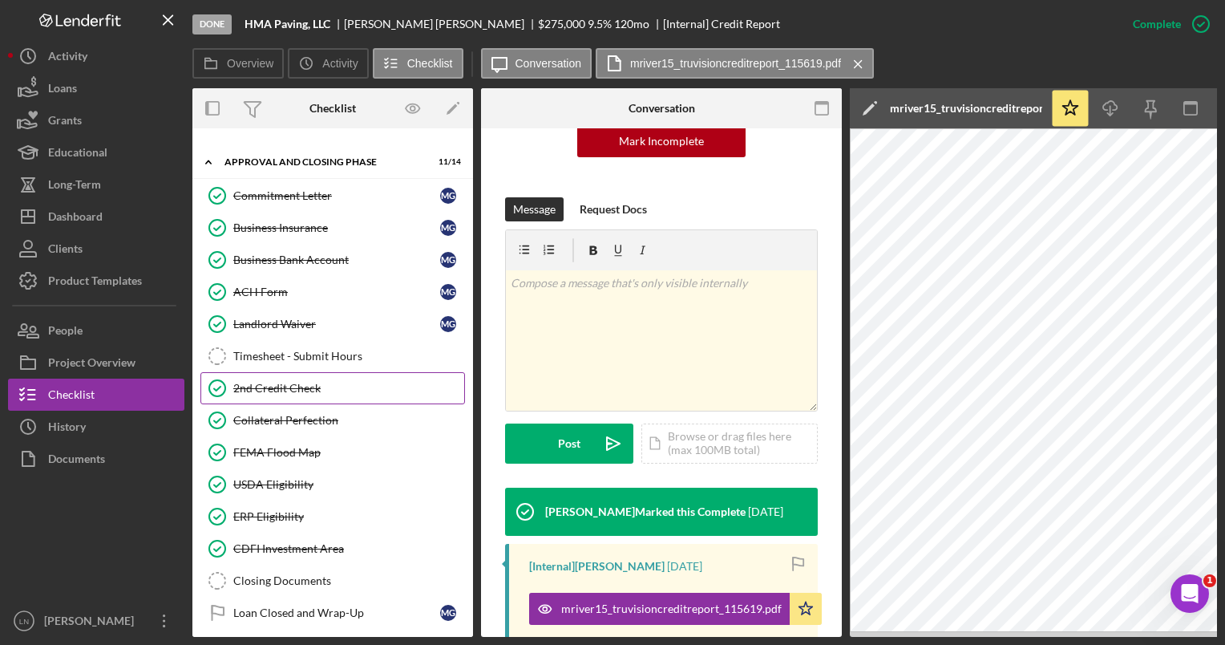
click at [319, 382] on div "2nd Credit Check" at bounding box center [348, 388] width 231 height 13
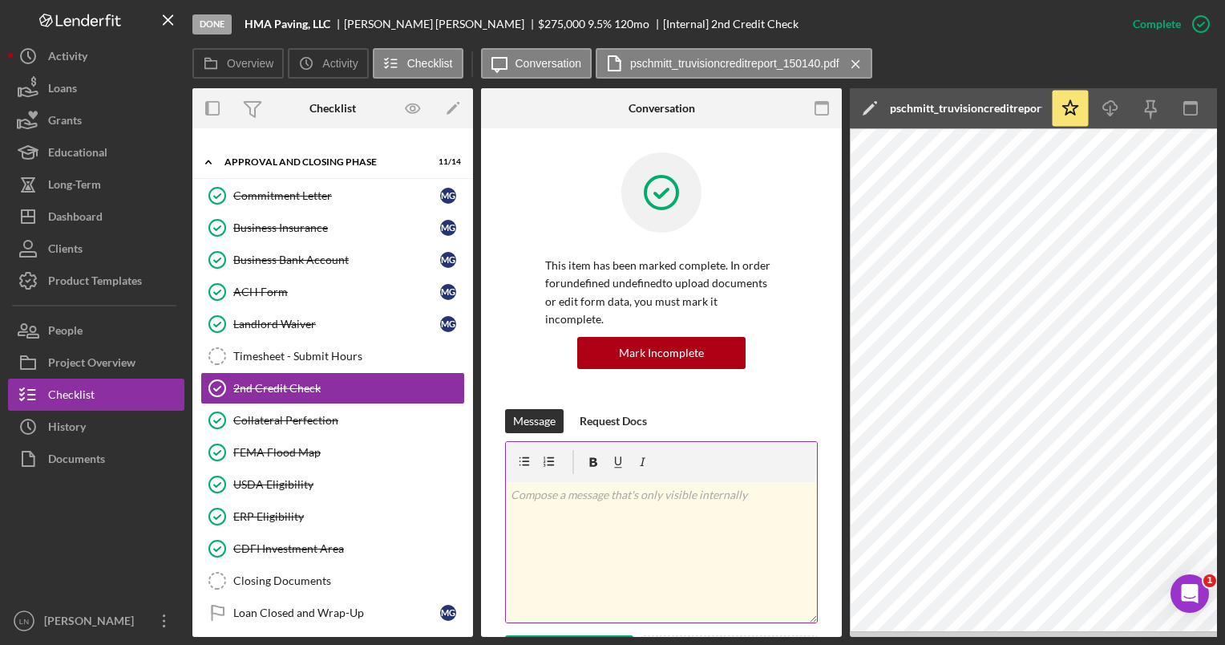
scroll to position [365, 0]
